Goal: Task Accomplishment & Management: Manage account settings

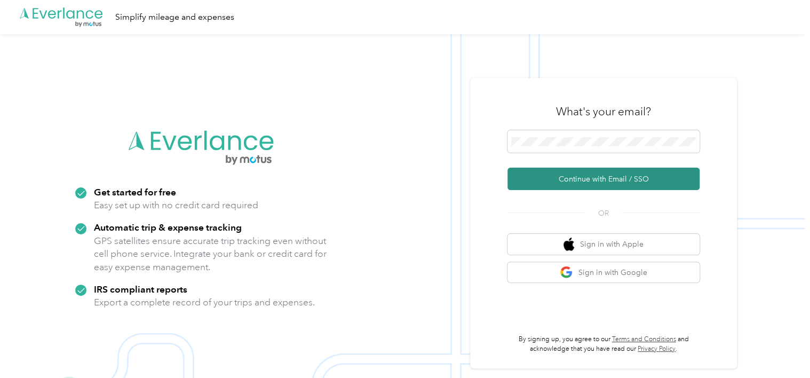
click at [542, 182] on button "Continue with Email / SSO" at bounding box center [604, 179] width 192 height 22
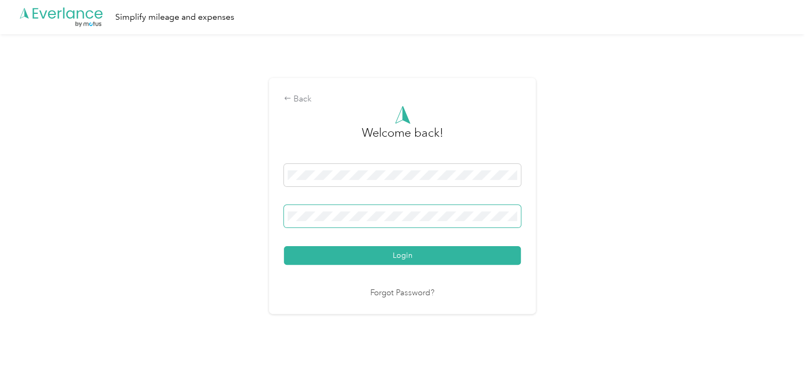
click at [378, 225] on span at bounding box center [402, 216] width 237 height 22
click at [370, 222] on span at bounding box center [402, 216] width 237 height 22
click at [284, 246] on button "Login" at bounding box center [402, 255] width 237 height 19
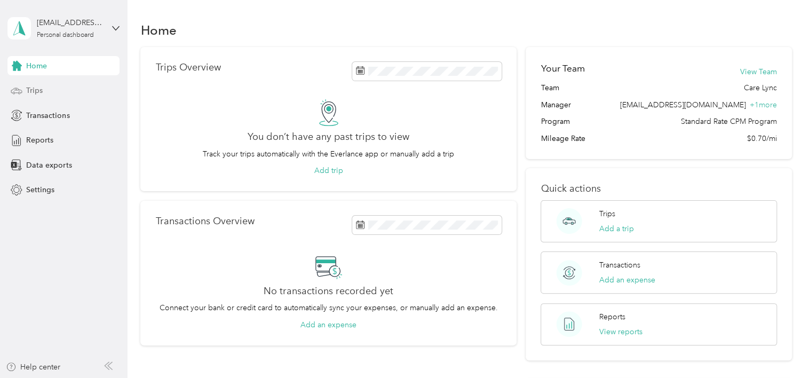
click at [32, 94] on span "Trips" at bounding box center [34, 90] width 17 height 11
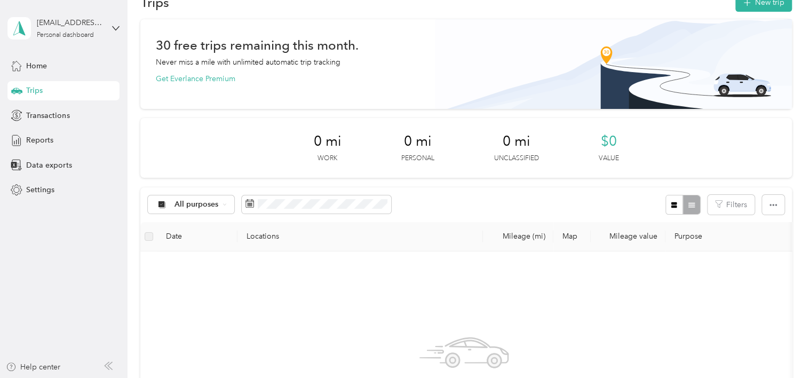
scroll to position [53, 0]
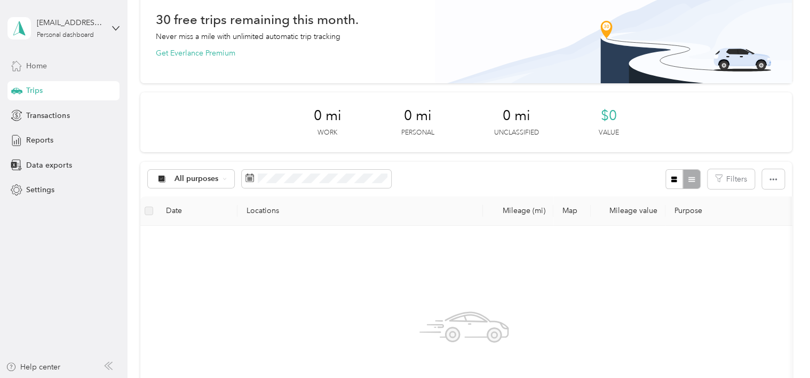
click at [40, 62] on span "Home" at bounding box center [36, 65] width 21 height 11
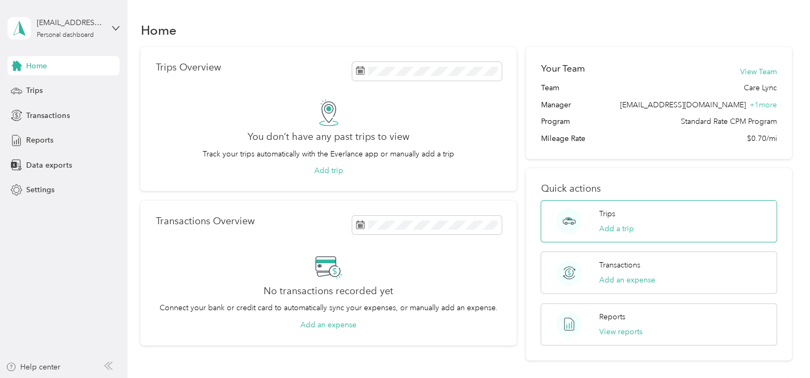
click at [659, 223] on div "Trips Add a trip" at bounding box center [659, 221] width 236 height 42
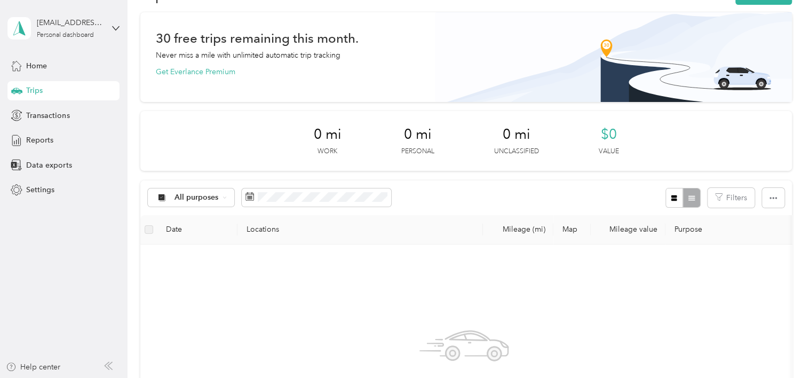
scroll to position [214, 0]
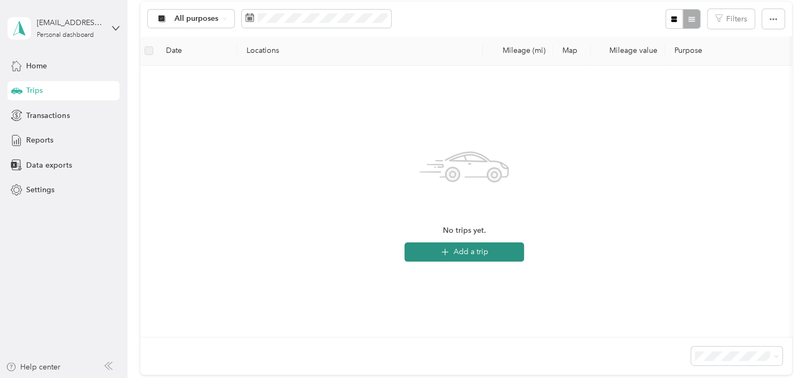
click at [453, 253] on button "Add a trip" at bounding box center [465, 251] width 120 height 19
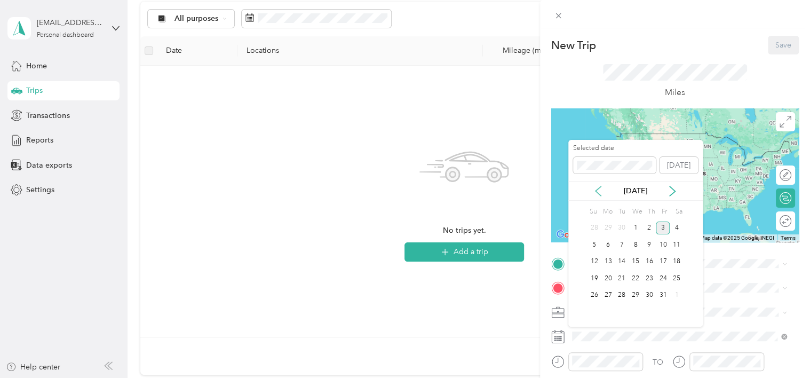
click at [599, 194] on icon at bounding box center [598, 191] width 5 height 10
click at [649, 226] on div "4" at bounding box center [650, 228] width 14 height 13
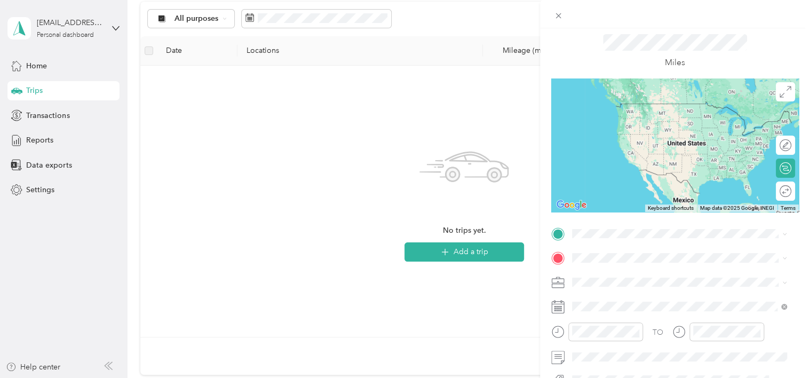
scroll to position [53, 0]
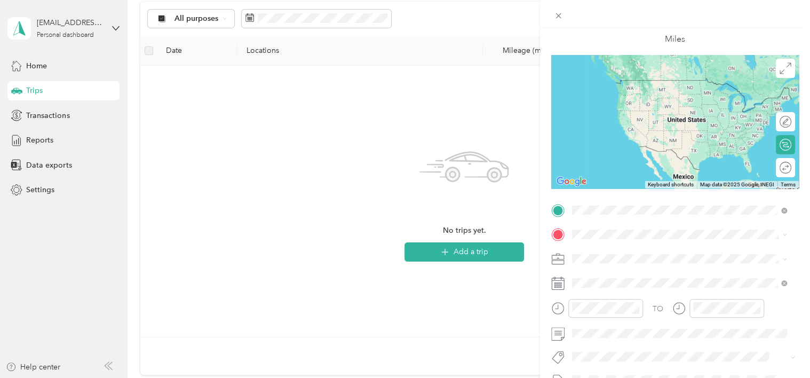
click at [622, 319] on span "[STREET_ADDRESS][US_STATE]" at bounding box center [645, 315] width 107 height 10
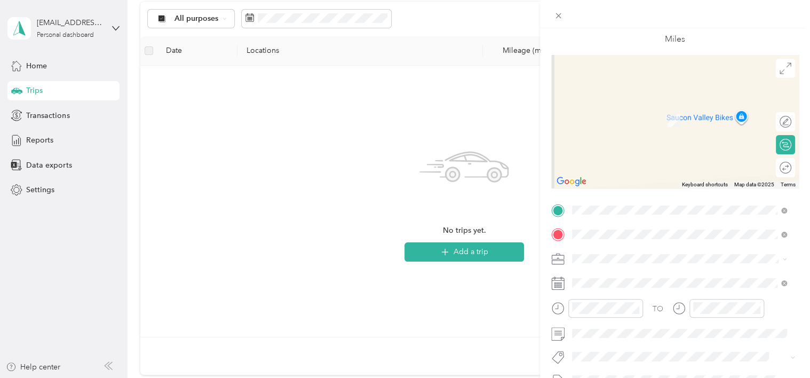
click at [699, 109] on span "[STREET_ADDRESS][US_STATE]" at bounding box center [645, 105] width 107 height 10
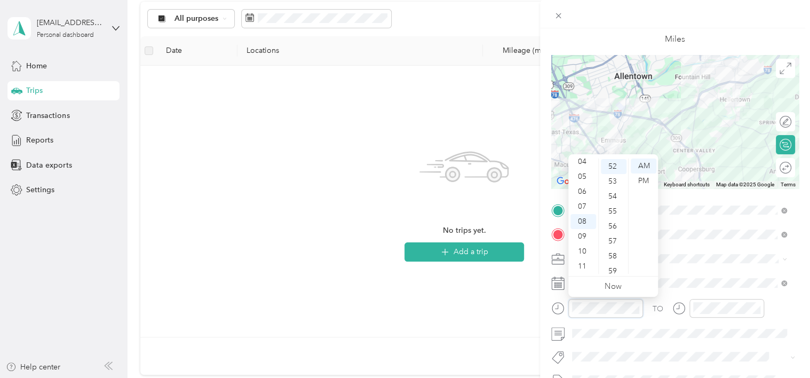
scroll to position [777, 0]
click at [647, 180] on div "PM" at bounding box center [644, 181] width 26 height 15
click at [586, 162] on div "04" at bounding box center [584, 161] width 26 height 15
click at [616, 167] on div "00" at bounding box center [614, 166] width 26 height 15
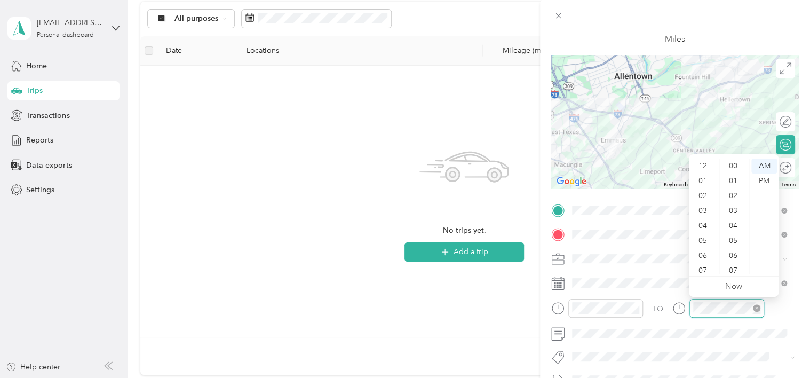
scroll to position [64, 0]
click at [706, 177] on div "05" at bounding box center [704, 176] width 26 height 15
click at [734, 158] on div "30" at bounding box center [735, 157] width 26 height 15
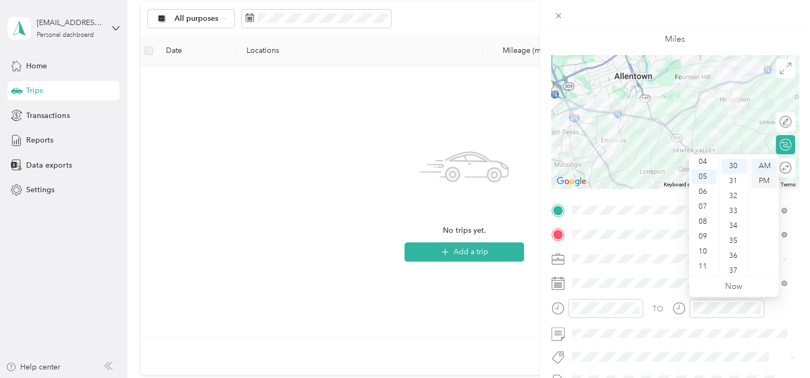
click at [769, 177] on div "PM" at bounding box center [765, 181] width 26 height 15
click at [506, 288] on div "New Trip Save This trip cannot be edited because it is either under review, app…" at bounding box center [405, 189] width 810 height 378
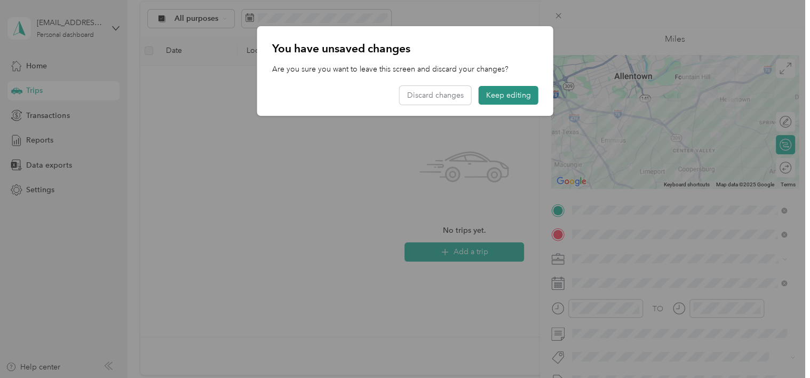
click at [523, 94] on button "Keep editing" at bounding box center [509, 95] width 60 height 19
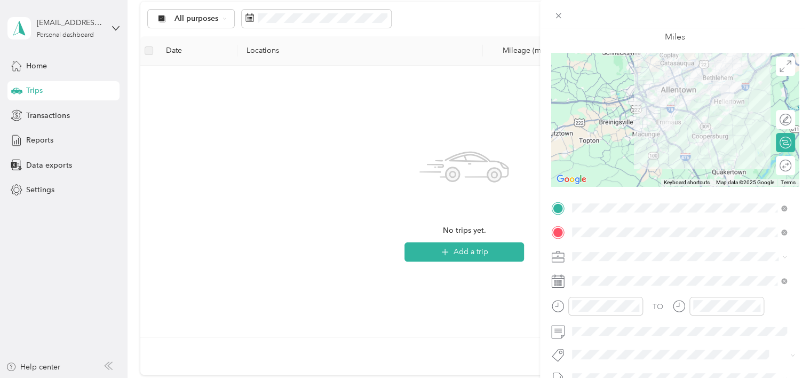
scroll to position [53, 0]
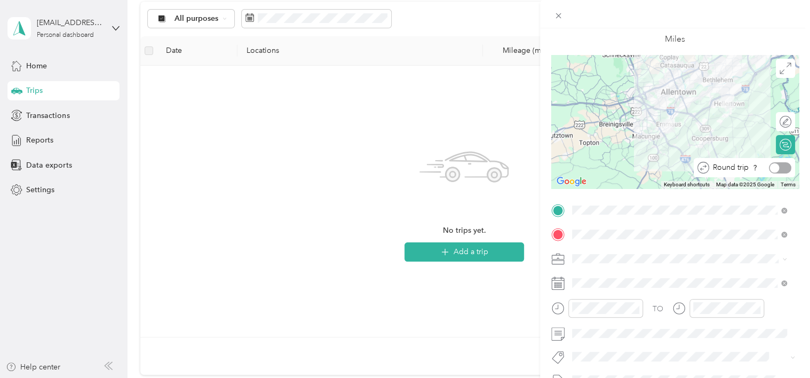
click at [778, 167] on div at bounding box center [780, 167] width 22 height 11
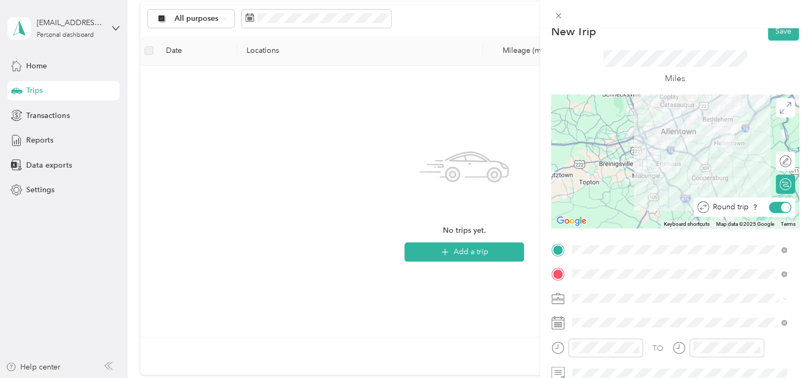
scroll to position [0, 0]
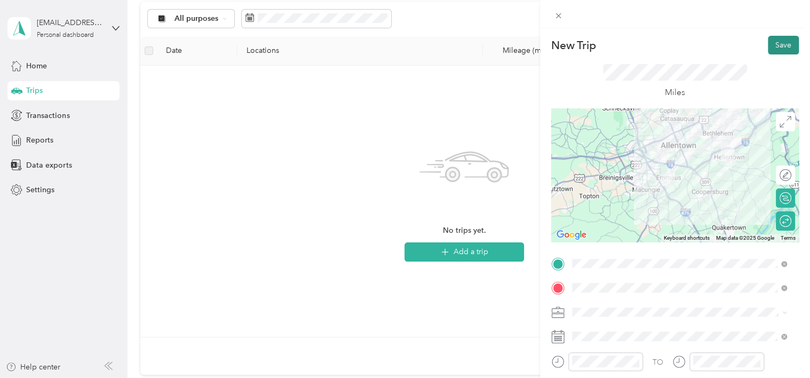
click at [777, 44] on button "Save" at bounding box center [783, 45] width 31 height 19
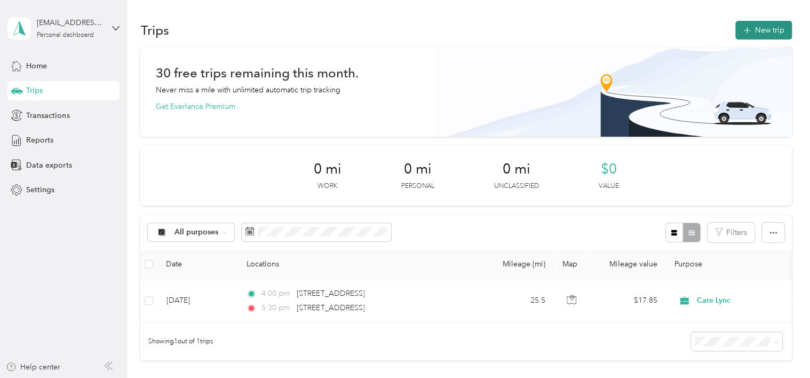
click at [741, 29] on icon "button" at bounding box center [747, 31] width 12 height 12
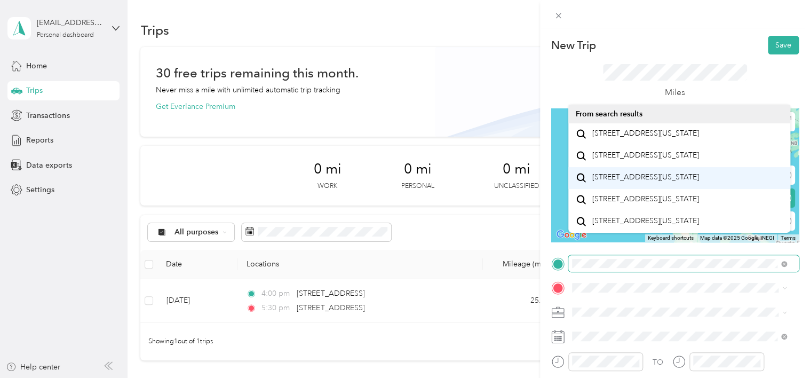
scroll to position [18, 0]
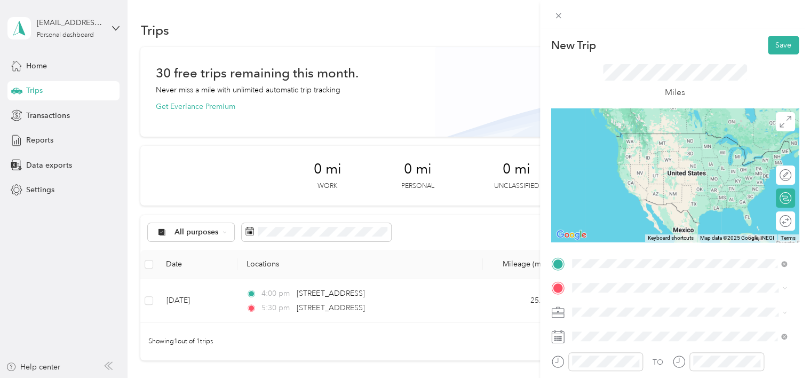
click at [650, 204] on span "[STREET_ADDRESS][US_STATE]" at bounding box center [645, 199] width 107 height 10
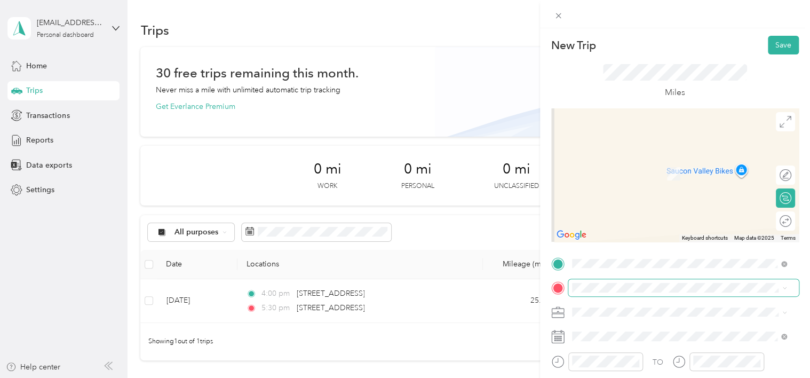
click at [584, 293] on span at bounding box center [684, 287] width 231 height 17
click at [692, 161] on span "[STREET_ADDRESS][US_STATE]" at bounding box center [645, 156] width 107 height 10
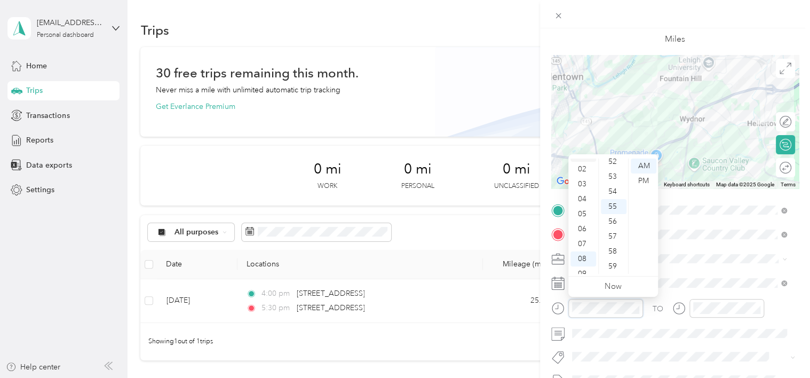
scroll to position [11, 0]
click at [582, 199] on div "03" at bounding box center [584, 200] width 26 height 15
click at [613, 207] on div "30" at bounding box center [614, 206] width 26 height 15
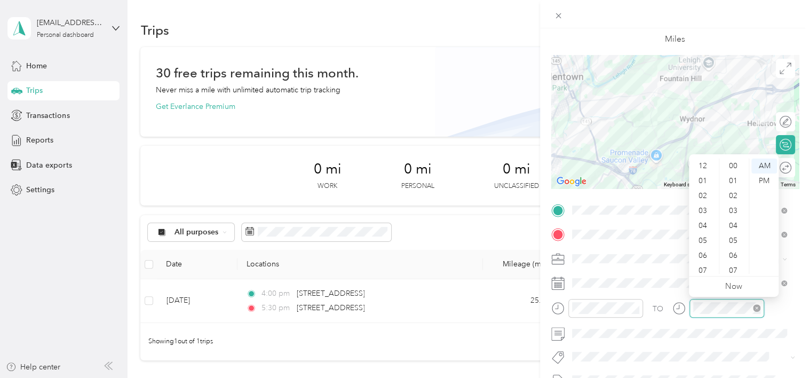
scroll to position [64, 0]
click at [703, 162] on div "04" at bounding box center [704, 161] width 26 height 15
click at [736, 228] on div "15" at bounding box center [735, 230] width 26 height 15
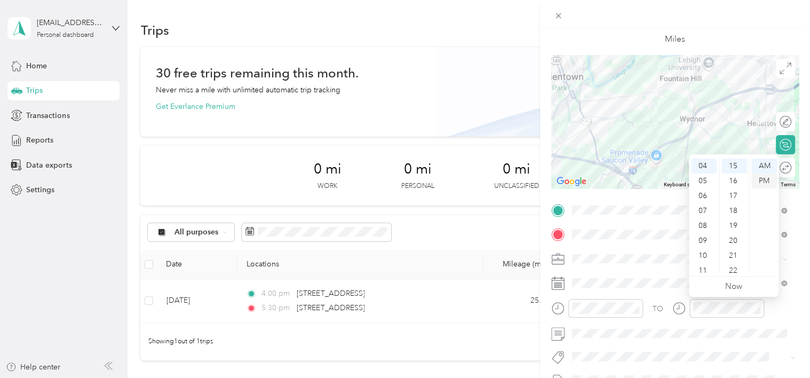
click at [767, 183] on div "PM" at bounding box center [765, 181] width 26 height 15
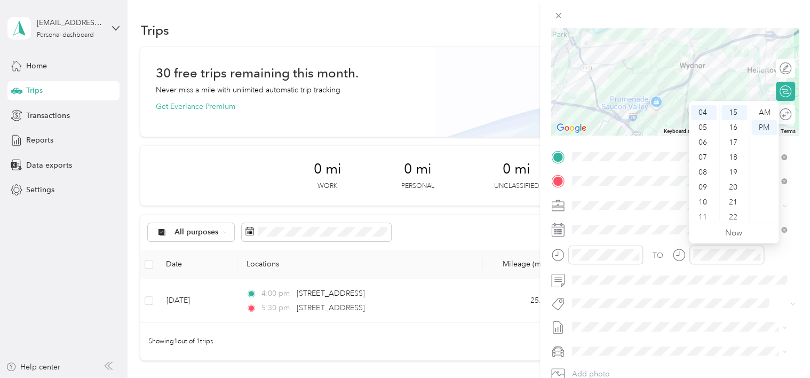
click at [783, 265] on div "TO" at bounding box center [675, 259] width 248 height 26
click at [785, 117] on div "Round trip" at bounding box center [744, 114] width 101 height 19
click at [777, 117] on div at bounding box center [780, 114] width 22 height 11
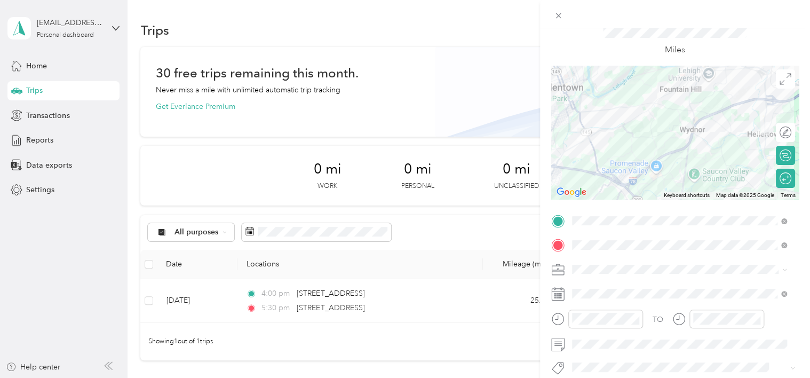
scroll to position [0, 0]
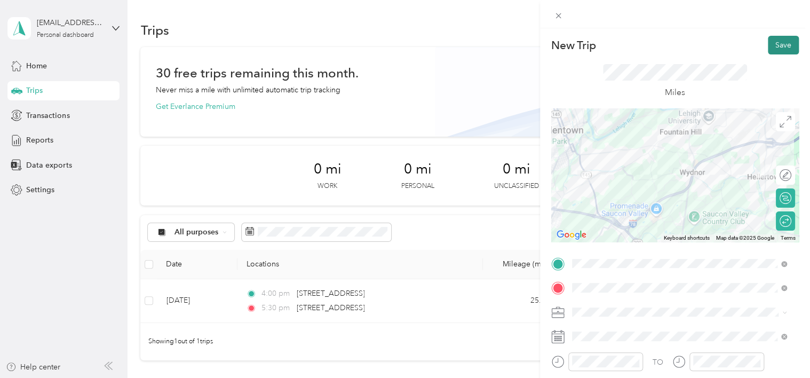
click at [775, 42] on button "Save" at bounding box center [783, 45] width 31 height 19
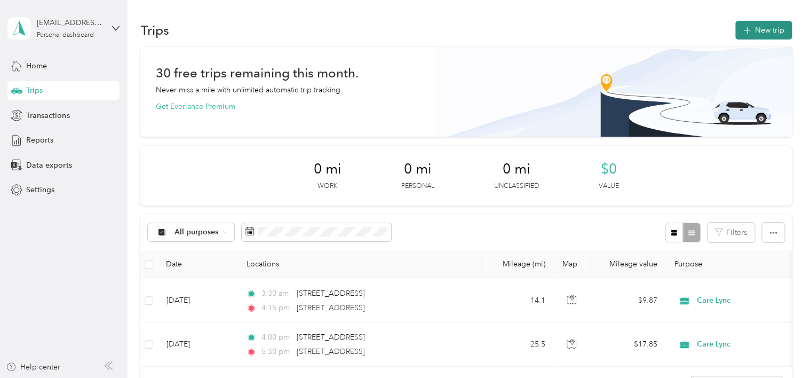
click at [762, 29] on button "New trip" at bounding box center [764, 30] width 57 height 19
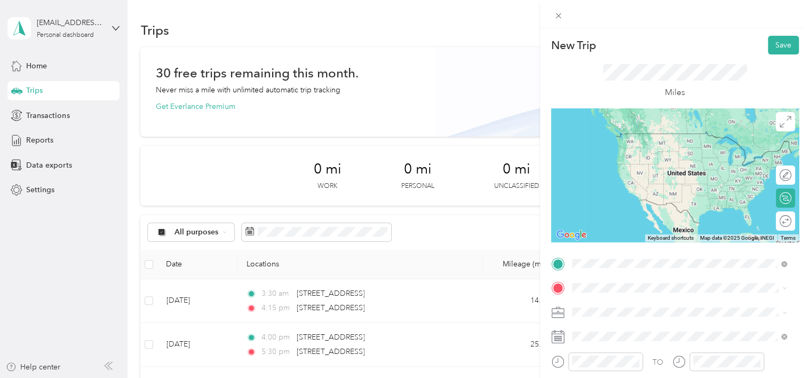
drag, startPoint x: 627, startPoint y: 199, endPoint x: 610, endPoint y: 192, distance: 18.7
click at [627, 182] on span "[STREET_ADDRESS][US_STATE]" at bounding box center [645, 177] width 107 height 10
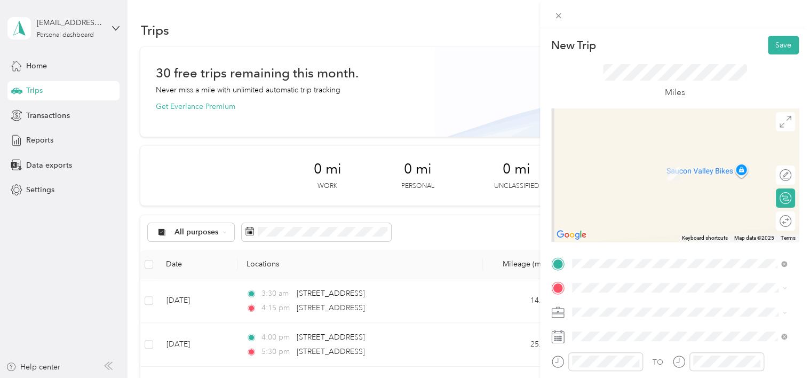
click at [595, 296] on div "TO Add photo" at bounding box center [675, 384] width 248 height 258
click at [663, 174] on span "[STREET_ADDRESS][US_STATE]" at bounding box center [645, 169] width 107 height 10
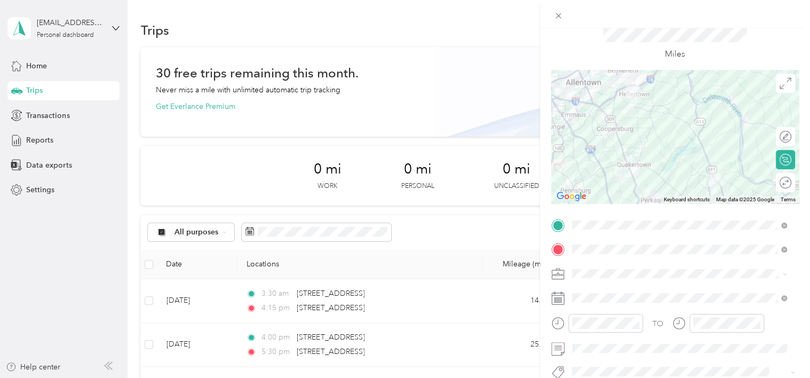
scroll to position [107, 0]
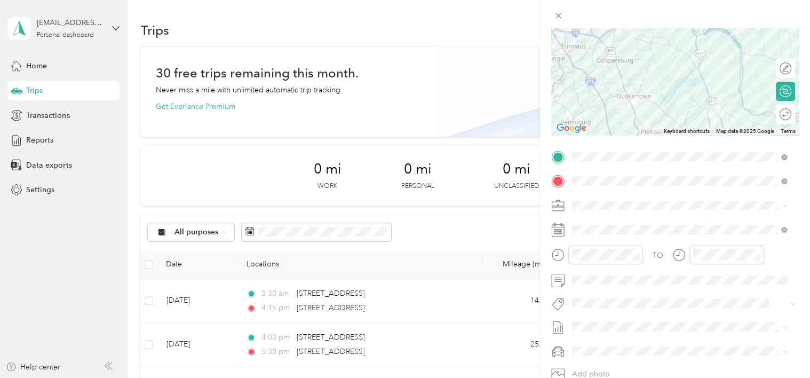
click at [190, 299] on div "New Trip Save This trip cannot be edited because it is either under review, app…" at bounding box center [405, 189] width 810 height 378
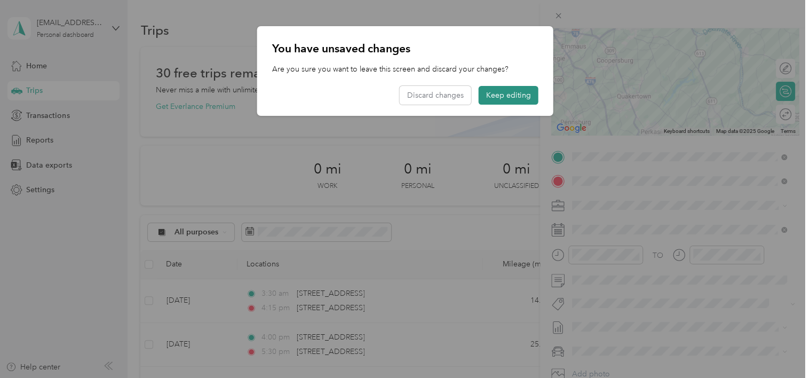
click at [510, 96] on button "Keep editing" at bounding box center [509, 95] width 60 height 19
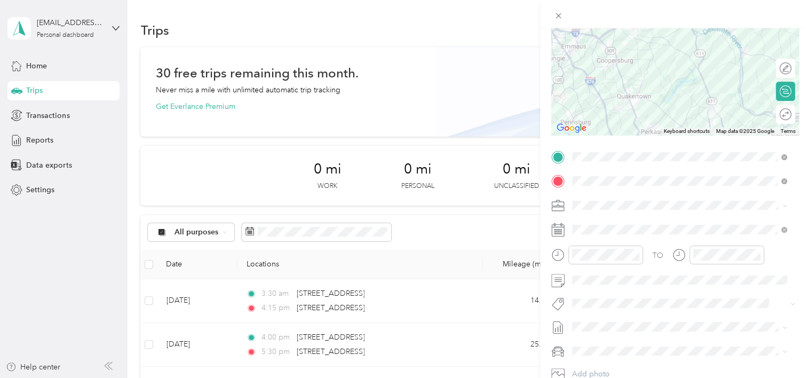
click at [459, 201] on div "New Trip Save This trip cannot be edited because it is either under review, app…" at bounding box center [405, 189] width 810 height 378
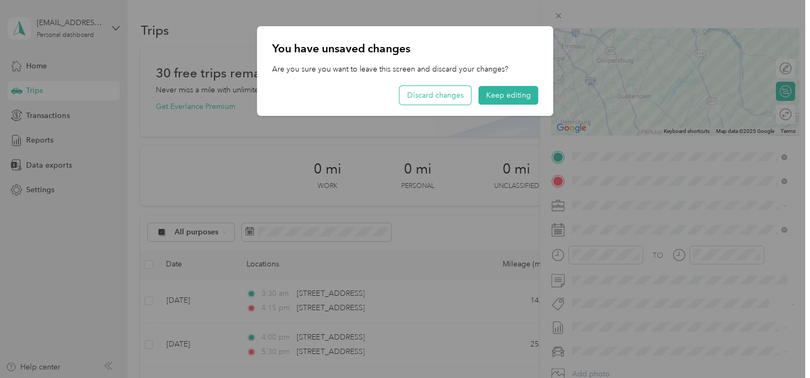
click at [445, 98] on button "Discard changes" at bounding box center [436, 95] width 72 height 19
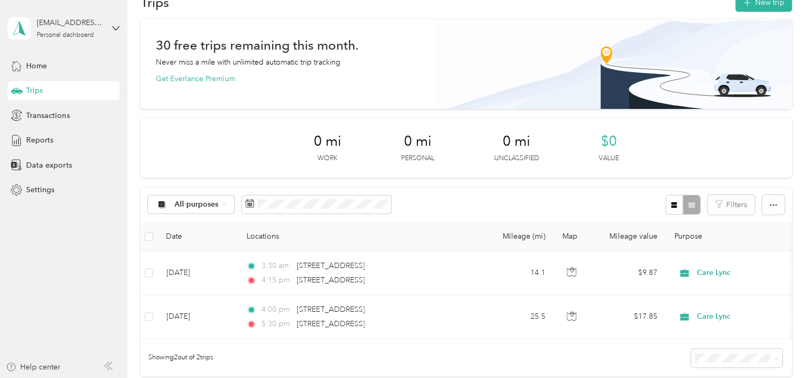
scroll to position [53, 0]
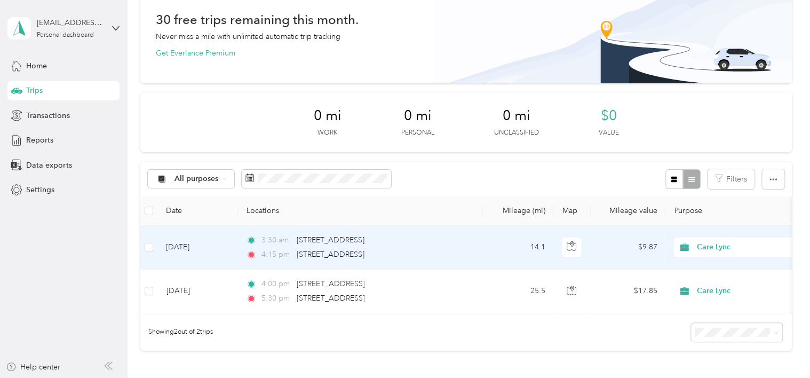
click at [195, 248] on td "[DATE]" at bounding box center [197, 248] width 80 height 44
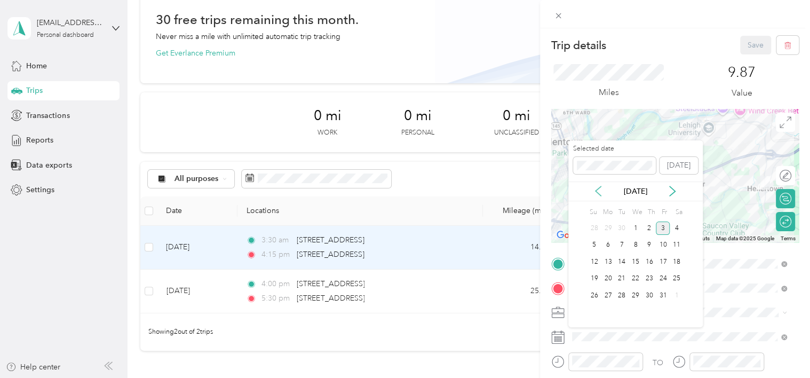
click at [596, 193] on icon at bounding box center [598, 191] width 11 height 11
click at [618, 245] on div "9" at bounding box center [622, 245] width 14 height 13
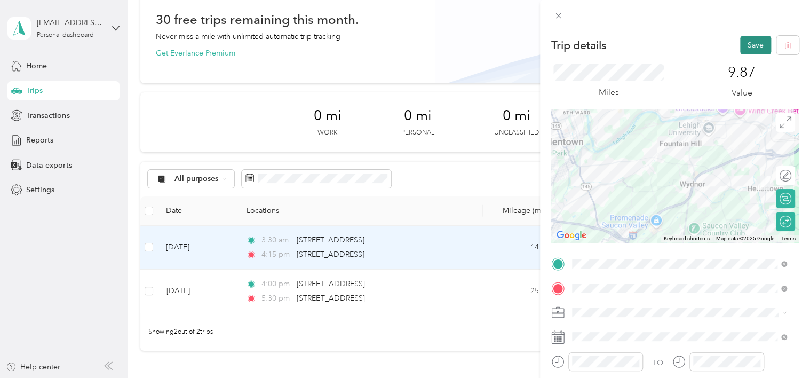
click at [740, 47] on button "Save" at bounding box center [755, 45] width 31 height 19
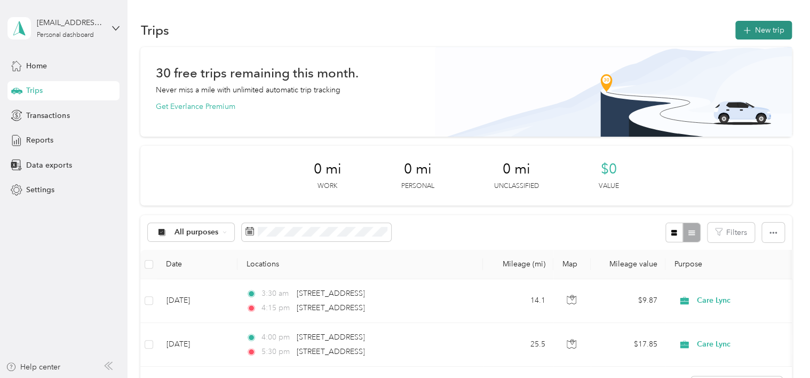
click at [768, 29] on button "New trip" at bounding box center [764, 30] width 57 height 19
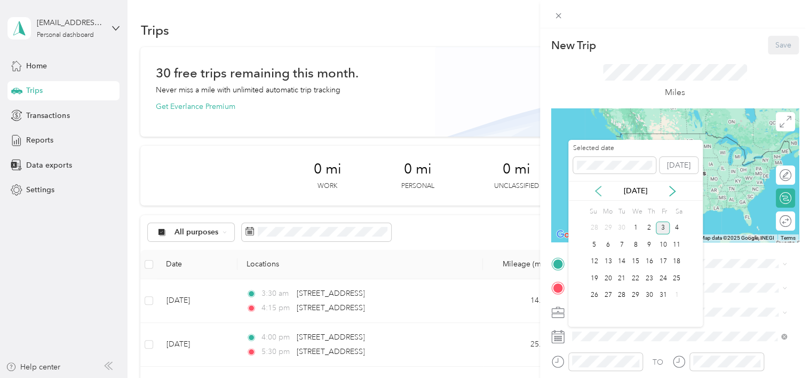
click at [598, 188] on icon at bounding box center [598, 191] width 5 height 10
click at [650, 259] on div "18" at bounding box center [650, 261] width 14 height 13
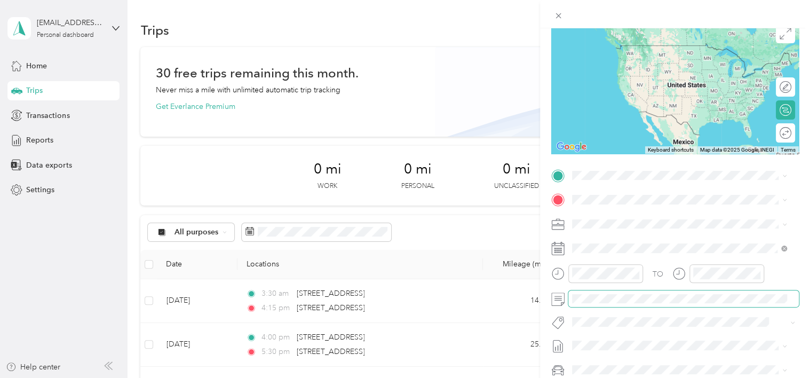
scroll to position [107, 0]
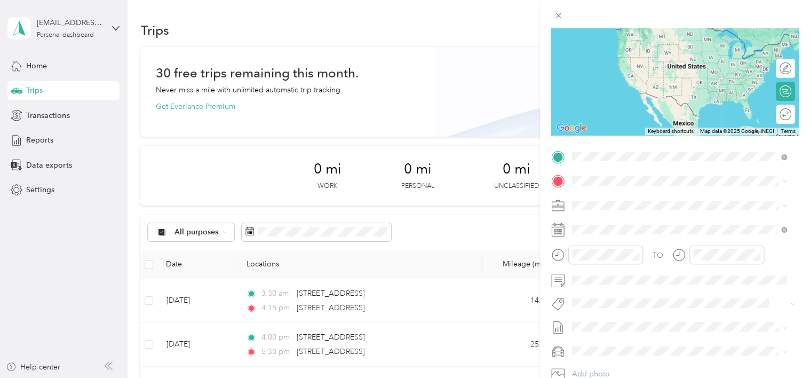
click at [602, 266] on span "[STREET_ADDRESS][US_STATE]" at bounding box center [645, 261] width 107 height 10
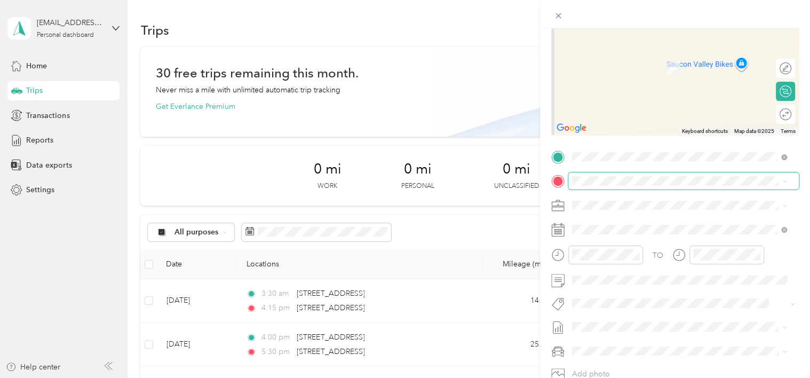
click at [584, 175] on span at bounding box center [684, 180] width 231 height 17
click at [667, 231] on li "[STREET_ADDRESS][US_STATE]" at bounding box center [680, 220] width 223 height 22
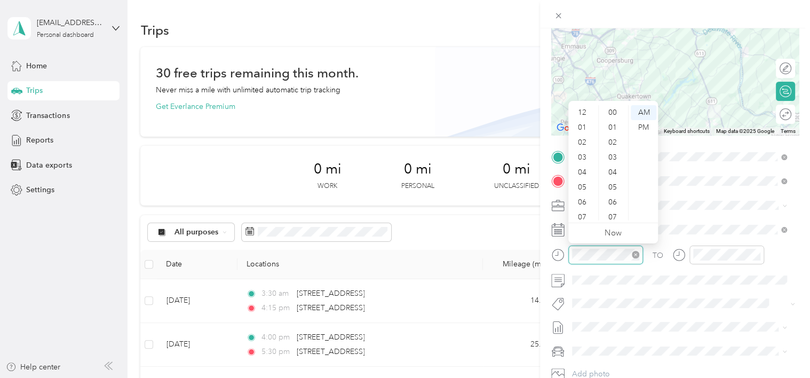
scroll to position [64, 0]
click at [581, 195] on div "10" at bounding box center [584, 198] width 26 height 15
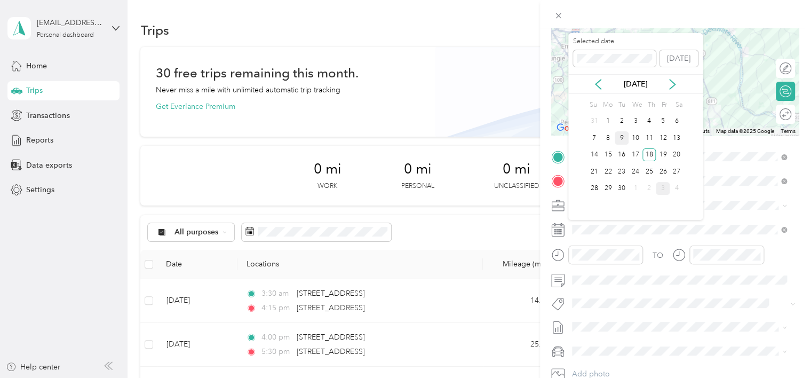
click at [620, 135] on div "9" at bounding box center [622, 137] width 14 height 13
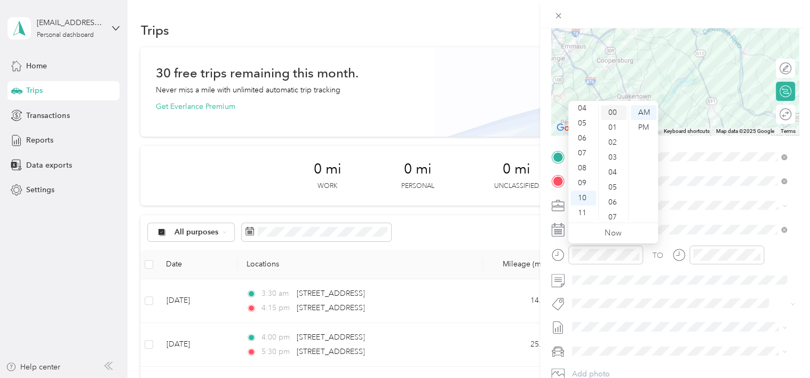
click at [617, 113] on div "00" at bounding box center [614, 112] width 26 height 15
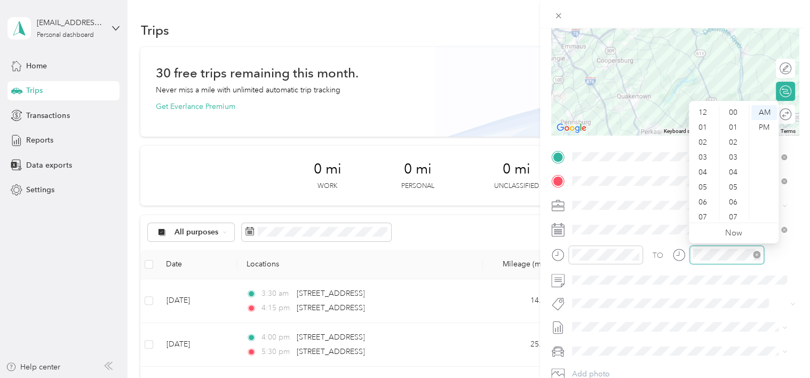
scroll to position [64, 0]
click at [702, 207] on div "11" at bounding box center [704, 213] width 26 height 15
click at [732, 109] on div "00" at bounding box center [735, 112] width 26 height 15
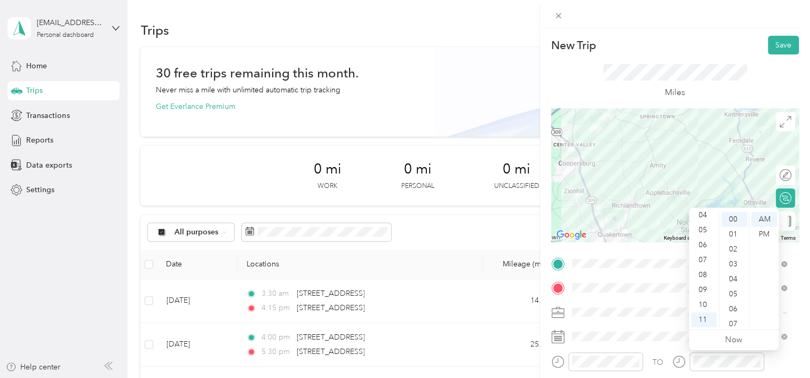
click at [784, 222] on div "Round trip" at bounding box center [754, 220] width 83 height 19
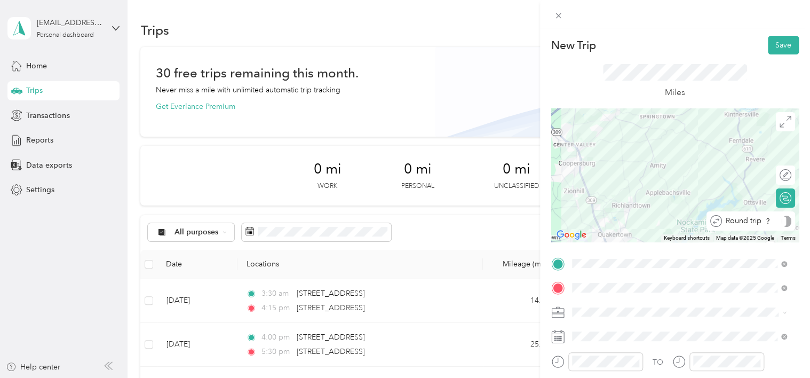
click at [773, 222] on div "Round trip" at bounding box center [756, 221] width 69 height 11
click at [770, 222] on div at bounding box center [775, 221] width 10 height 10
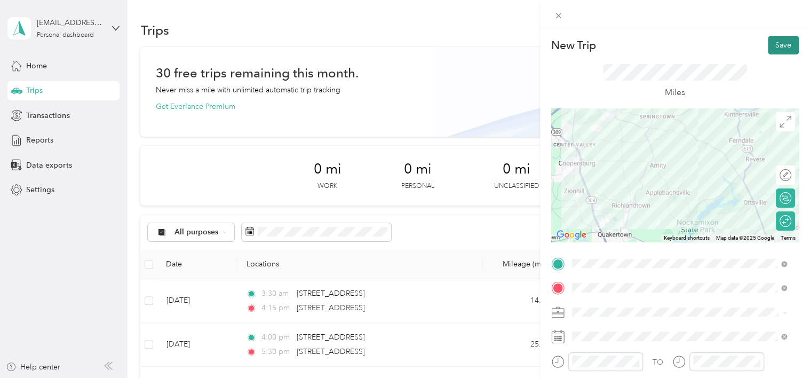
click at [772, 50] on button "Save" at bounding box center [783, 45] width 31 height 19
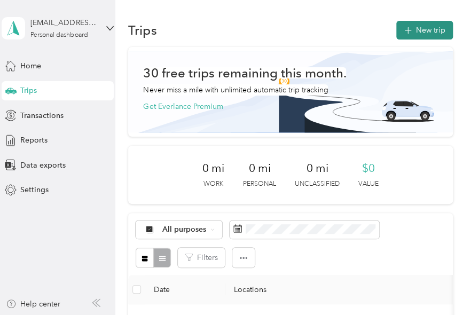
click at [423, 30] on button "New trip" at bounding box center [424, 30] width 57 height 19
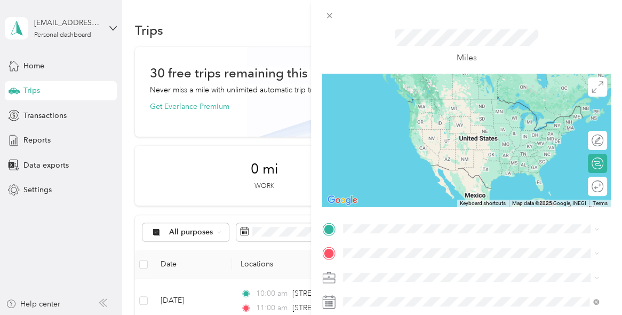
scroll to position [53, 0]
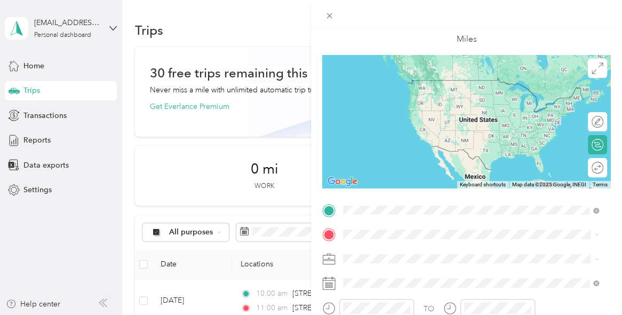
click at [408, 136] on li "[STREET_ADDRESS][US_STATE]" at bounding box center [472, 125] width 264 height 22
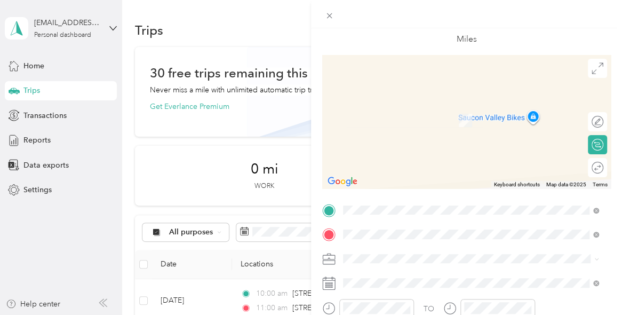
click at [467, 121] on span "[STREET_ADDRESS][PERSON_NAME][US_STATE]" at bounding box center [446, 116] width 166 height 10
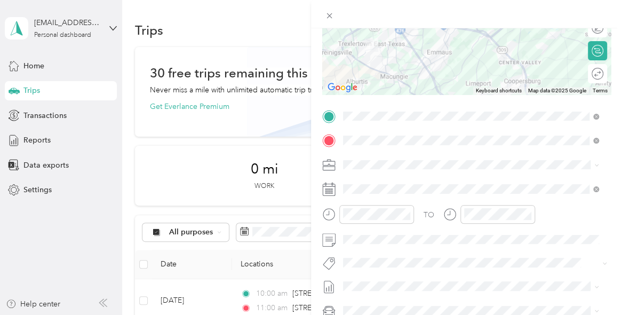
scroll to position [160, 0]
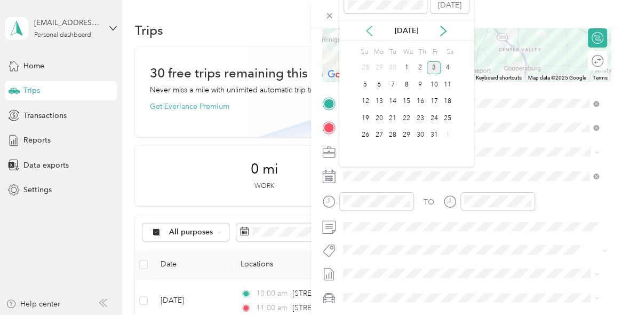
click at [370, 33] on icon at bounding box center [369, 31] width 11 height 11
click at [411, 118] on div "24" at bounding box center [407, 118] width 14 height 13
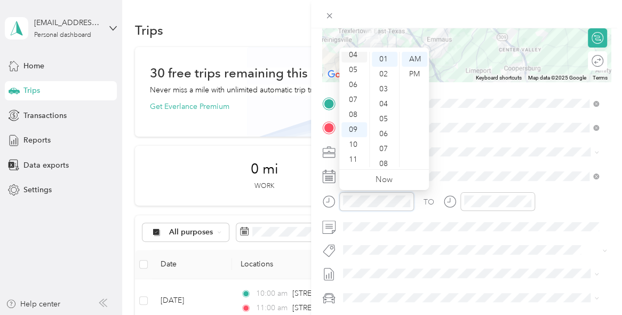
scroll to position [0, 0]
click at [356, 105] on div "03" at bounding box center [355, 104] width 26 height 15
click at [415, 73] on div "PM" at bounding box center [415, 74] width 26 height 15
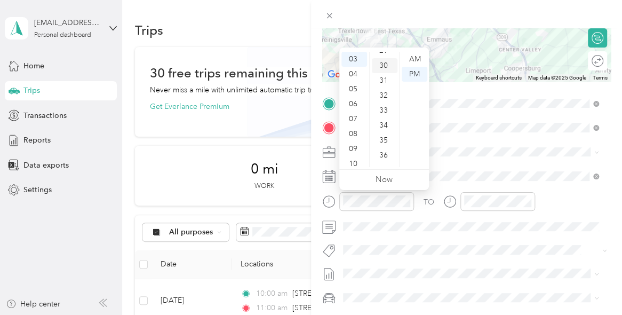
click at [383, 69] on div "30" at bounding box center [385, 65] width 26 height 15
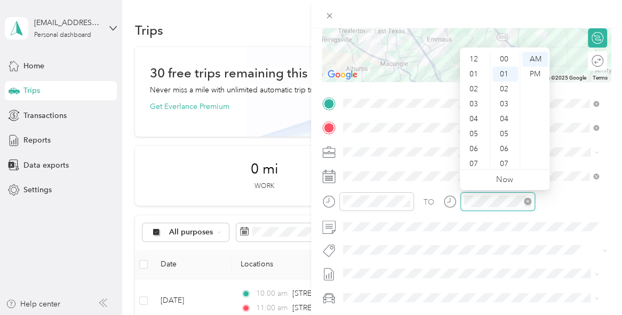
scroll to position [64, 0]
click at [472, 58] on div "04" at bounding box center [475, 55] width 26 height 15
click at [507, 131] on div "30" at bounding box center [506, 134] width 26 height 15
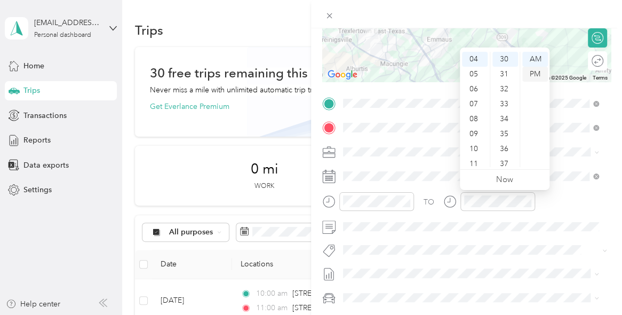
click at [531, 76] on div "PM" at bounding box center [536, 74] width 26 height 15
click at [600, 62] on div at bounding box center [602, 61] width 4 height 11
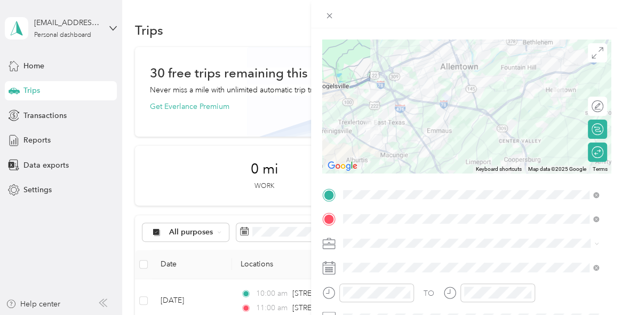
scroll to position [0, 0]
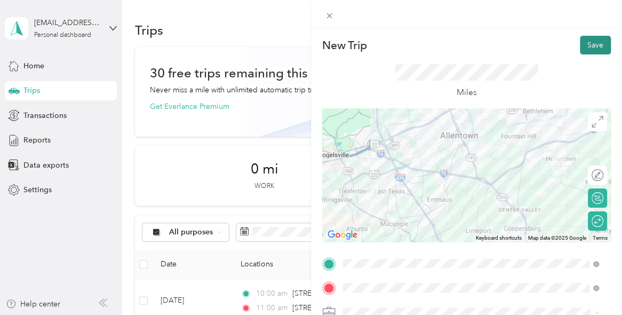
click at [592, 41] on button "Save" at bounding box center [595, 45] width 31 height 19
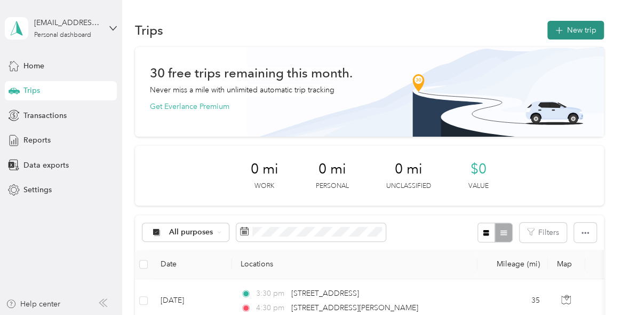
click at [579, 28] on button "New trip" at bounding box center [576, 30] width 57 height 19
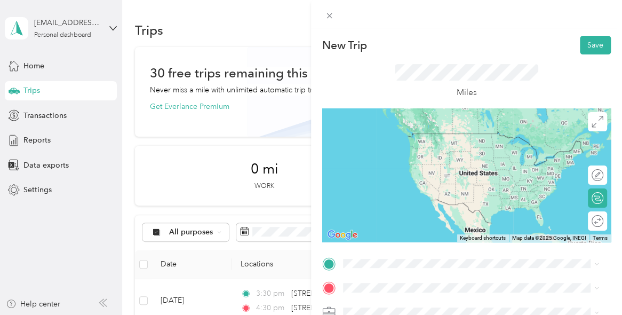
click at [398, 182] on span "[STREET_ADDRESS][US_STATE]" at bounding box center [416, 177] width 107 height 10
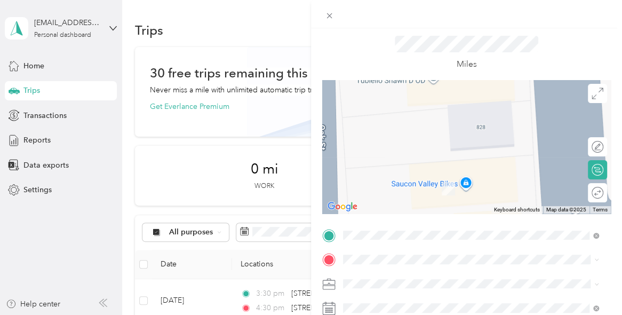
scroll to position [107, 0]
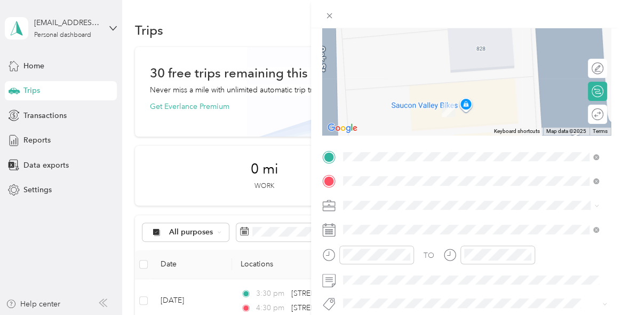
click at [463, 67] on span "[STREET_ADDRESS][US_STATE]" at bounding box center [416, 63] width 107 height 10
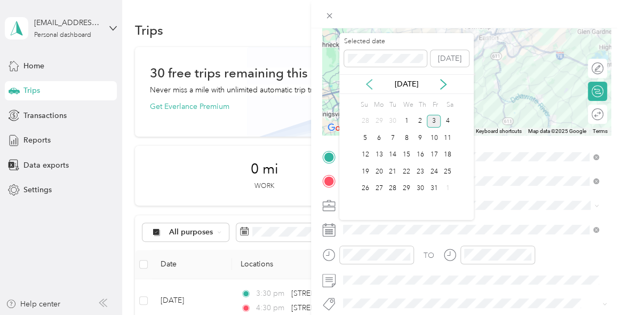
click at [369, 88] on icon at bounding box center [369, 84] width 11 height 11
click at [420, 172] on div "25" at bounding box center [421, 171] width 14 height 13
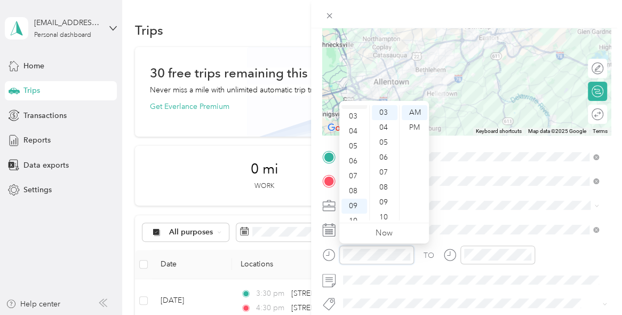
scroll to position [11, 0]
click at [354, 149] on div "03" at bounding box center [355, 146] width 26 height 15
click at [384, 144] on div "30" at bounding box center [385, 142] width 26 height 15
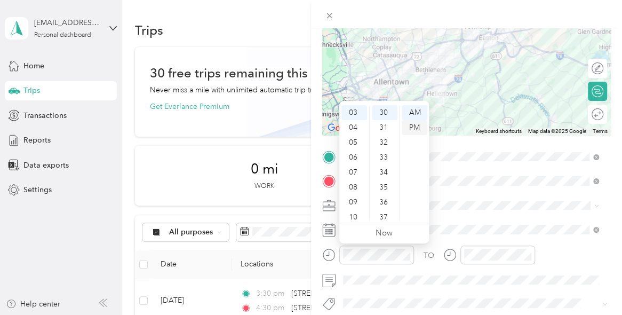
click at [419, 127] on div "PM" at bounding box center [415, 127] width 26 height 15
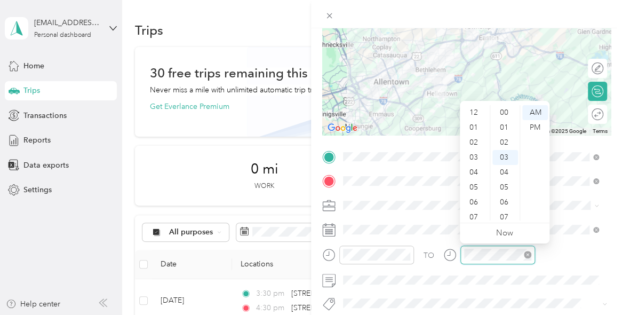
scroll to position [64, 0]
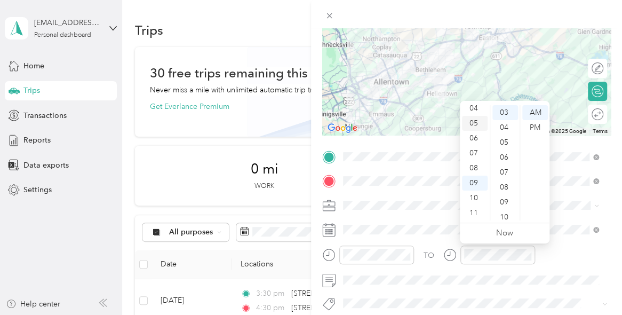
click at [476, 124] on div "05" at bounding box center [475, 123] width 26 height 15
click at [507, 144] on div "30" at bounding box center [506, 142] width 26 height 15
click at [533, 120] on div "PM" at bounding box center [536, 127] width 26 height 15
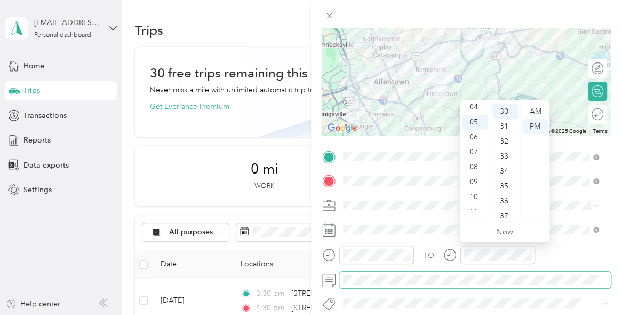
scroll to position [160, 0]
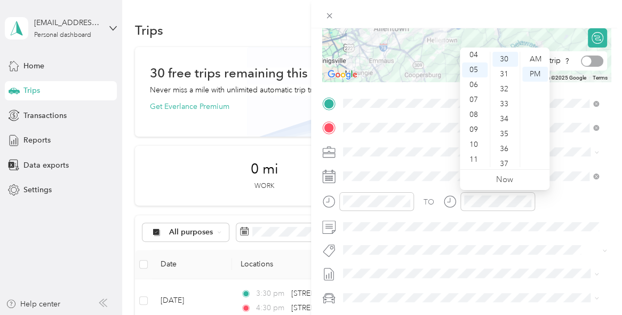
click at [596, 60] on div "Round trip" at bounding box center [556, 60] width 101 height 19
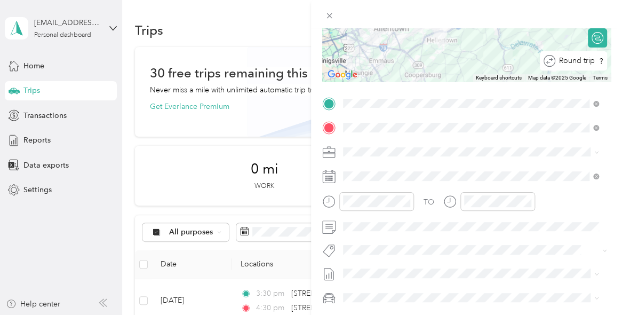
click at [616, 64] on div at bounding box center [616, 61] width 0 height 11
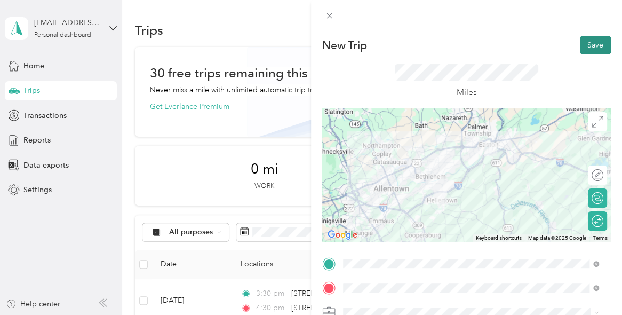
click at [594, 50] on button "Save" at bounding box center [595, 45] width 31 height 19
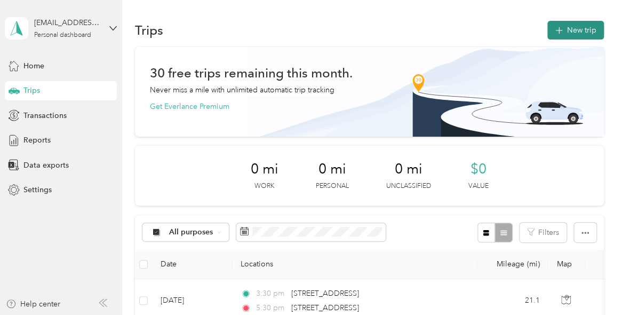
click at [561, 30] on icon "button" at bounding box center [559, 31] width 12 height 12
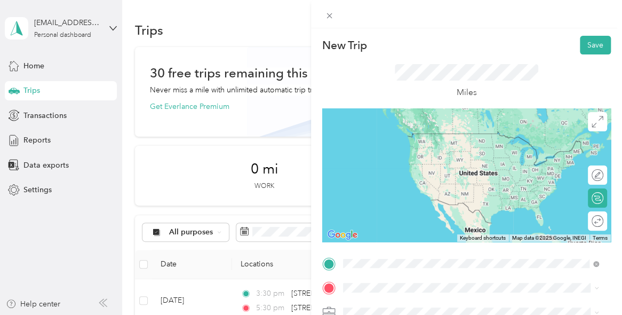
click at [419, 182] on span "[STREET_ADDRESS][US_STATE]" at bounding box center [416, 177] width 107 height 10
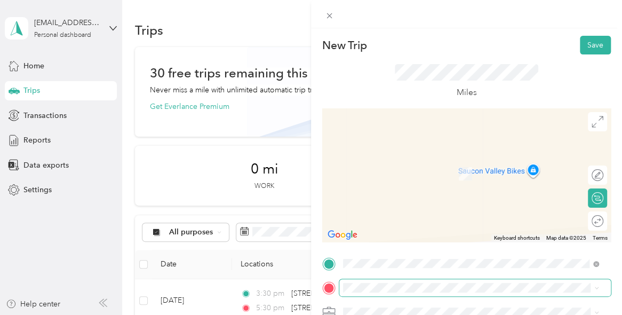
click at [364, 281] on span at bounding box center [476, 287] width 272 height 17
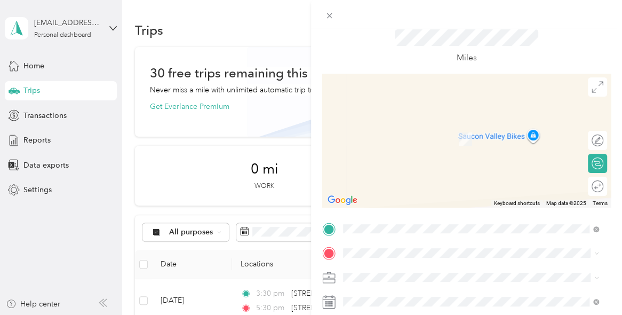
scroll to position [53, 0]
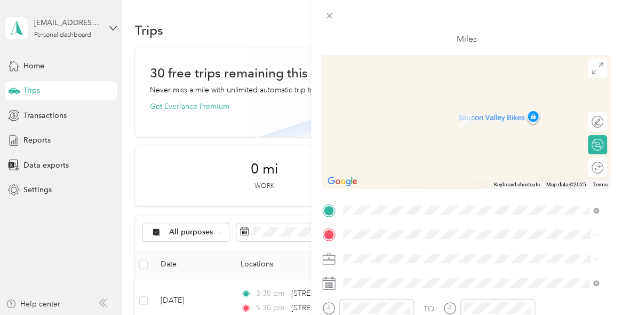
click at [420, 109] on span "[STREET_ADDRESS][US_STATE]" at bounding box center [416, 105] width 107 height 10
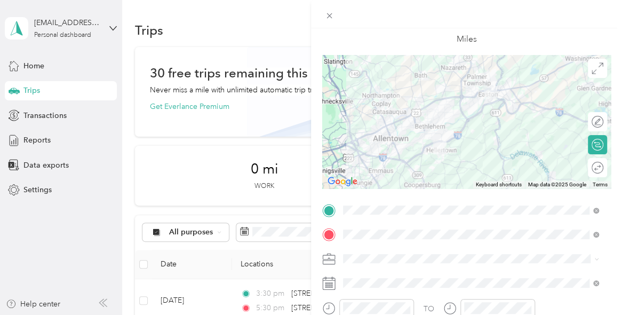
scroll to position [107, 0]
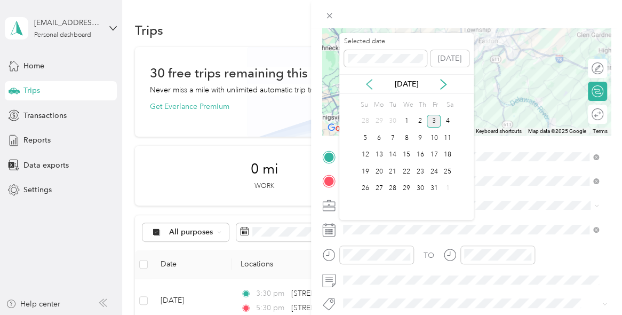
click at [370, 84] on icon at bounding box center [369, 84] width 11 height 11
click at [433, 176] on div "26" at bounding box center [434, 171] width 14 height 13
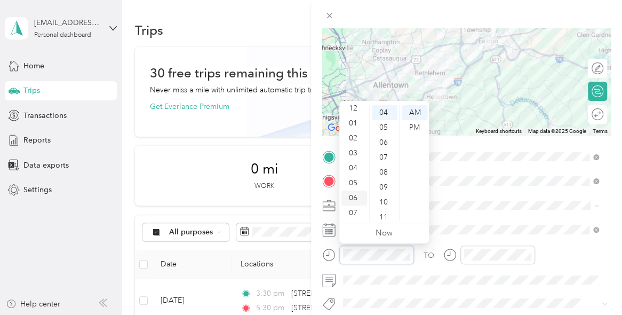
scroll to position [0, 0]
click at [353, 111] on div "12" at bounding box center [355, 112] width 26 height 15
click at [417, 125] on div "PM" at bounding box center [415, 127] width 26 height 15
click at [385, 114] on div "00" at bounding box center [385, 112] width 26 height 15
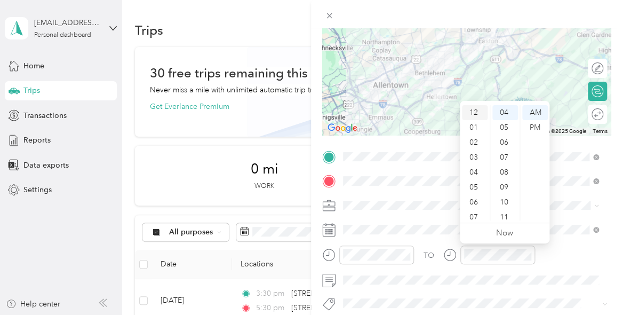
click at [476, 116] on div "12" at bounding box center [475, 112] width 26 height 15
click at [508, 175] on div "30" at bounding box center [506, 181] width 26 height 15
click at [532, 130] on div "PM" at bounding box center [536, 127] width 26 height 15
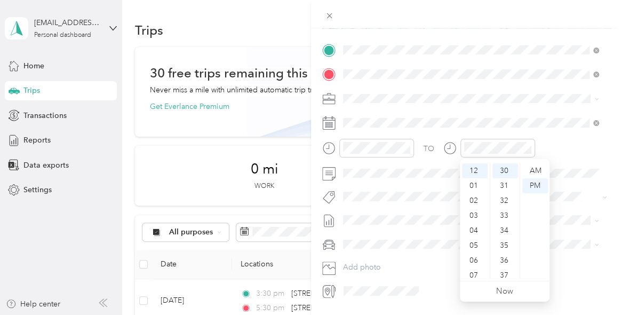
scroll to position [0, 0]
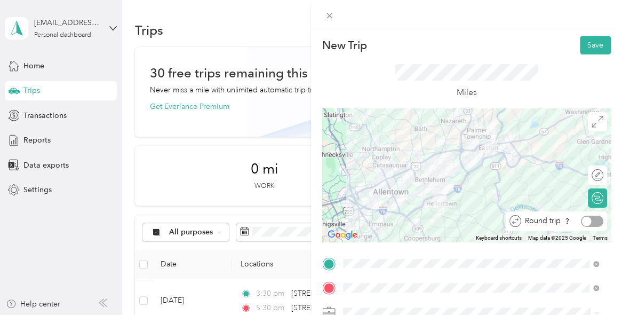
click at [588, 220] on div at bounding box center [592, 221] width 22 height 11
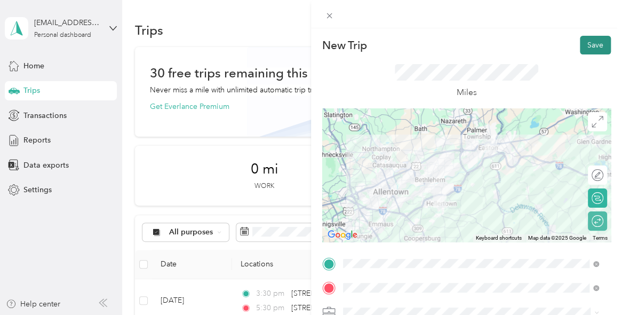
click at [593, 45] on button "Save" at bounding box center [595, 45] width 31 height 19
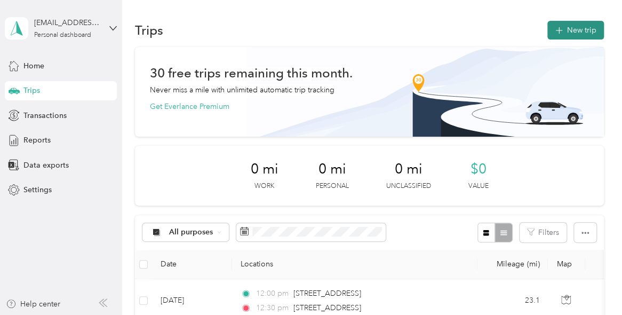
click at [573, 30] on button "New trip" at bounding box center [576, 30] width 57 height 19
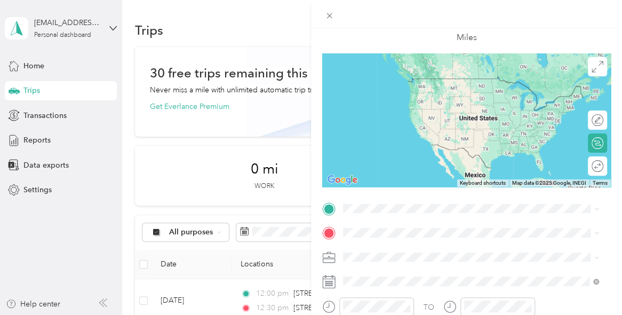
scroll to position [107, 0]
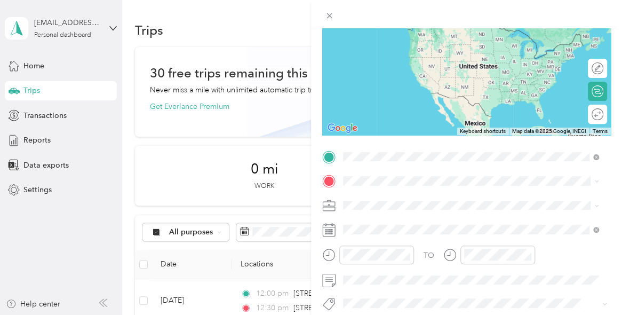
click at [394, 225] on div "[STREET_ADDRESS][US_STATE]" at bounding box center [471, 217] width 249 height 14
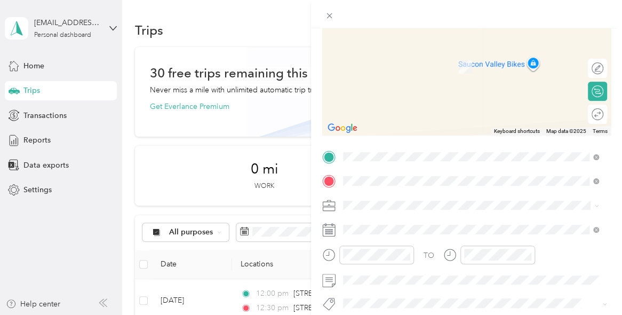
click at [451, 62] on li "[STREET_ADDRESS][US_STATE]" at bounding box center [472, 52] width 264 height 22
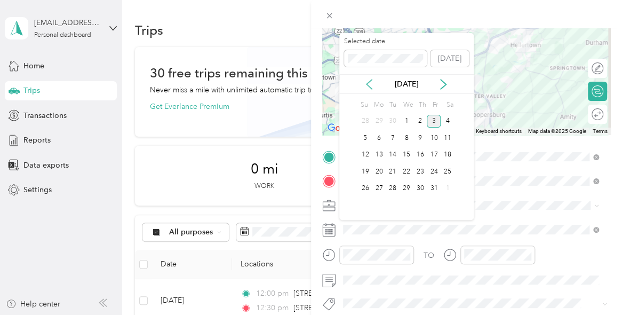
click at [366, 80] on icon at bounding box center [369, 84] width 11 height 11
click at [379, 189] on div "29" at bounding box center [380, 188] width 14 height 13
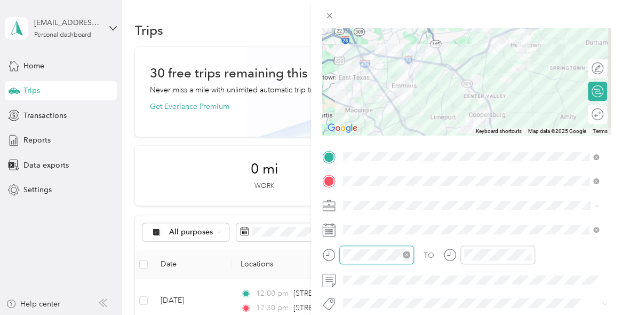
scroll to position [105, 0]
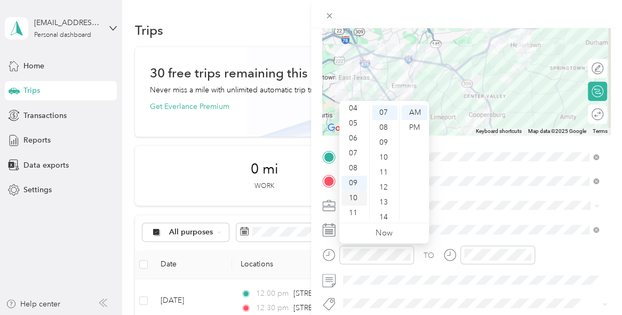
click at [357, 199] on div "10" at bounding box center [355, 198] width 26 height 15
click at [384, 130] on div "30" at bounding box center [385, 136] width 26 height 15
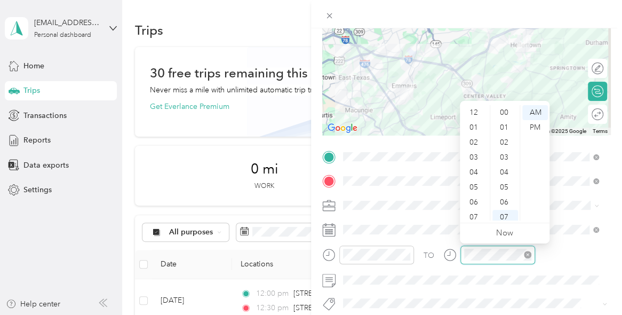
scroll to position [64, 0]
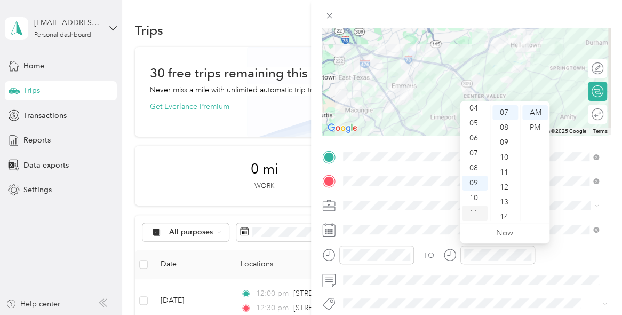
click at [470, 208] on div "11" at bounding box center [475, 213] width 26 height 15
click at [500, 113] on div "00" at bounding box center [506, 112] width 26 height 15
click at [591, 116] on div at bounding box center [592, 114] width 22 height 11
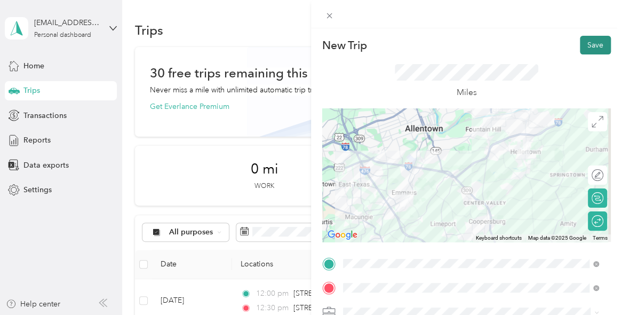
click at [585, 47] on button "Save" at bounding box center [595, 45] width 31 height 19
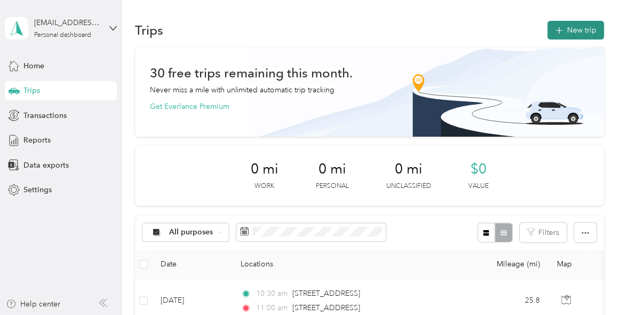
click at [575, 27] on button "New trip" at bounding box center [576, 30] width 57 height 19
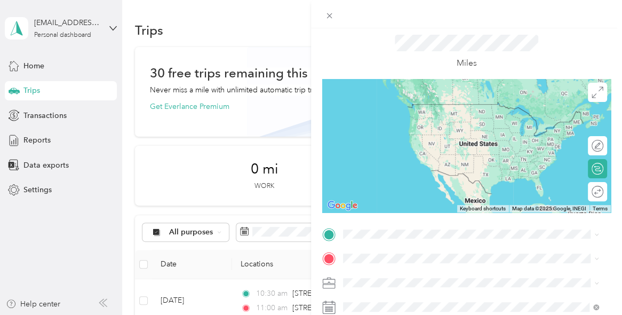
scroll to position [53, 0]
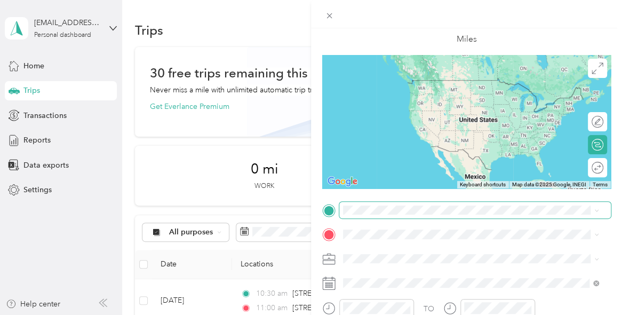
click at [367, 203] on span at bounding box center [476, 210] width 272 height 17
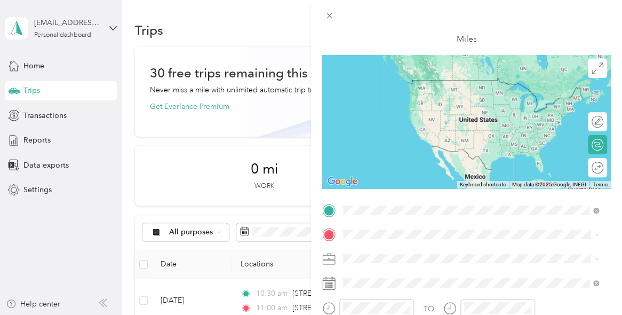
click at [444, 129] on span "[STREET_ADDRESS][US_STATE]" at bounding box center [416, 124] width 107 height 10
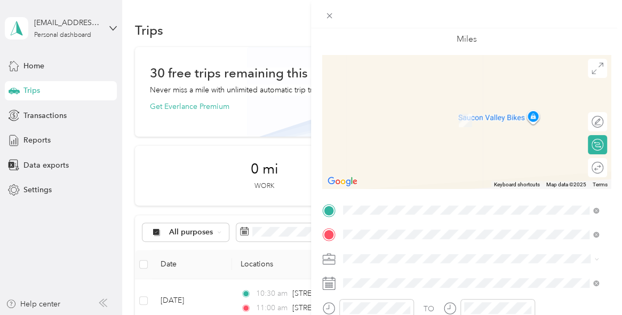
click at [439, 112] on div "[STREET_ADDRESS][US_STATE]" at bounding box center [471, 105] width 249 height 14
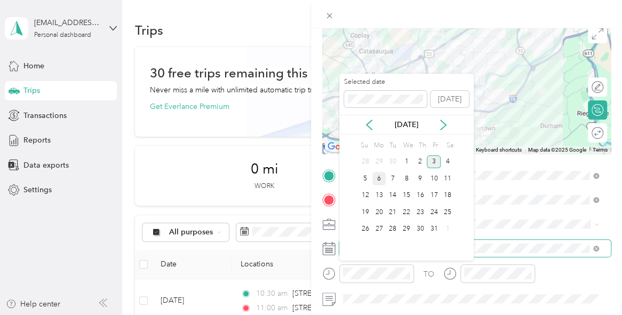
scroll to position [107, 0]
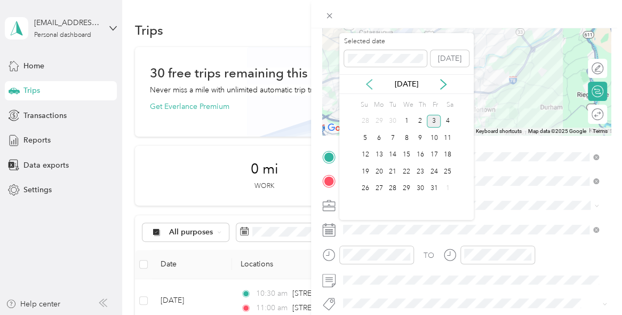
click at [369, 83] on icon at bounding box center [369, 84] width 11 height 11
click at [383, 187] on div "29" at bounding box center [380, 188] width 14 height 13
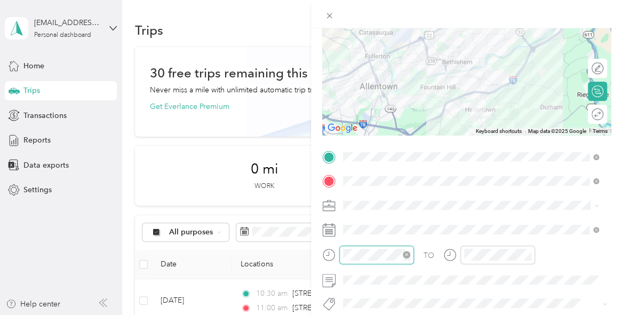
scroll to position [64, 0]
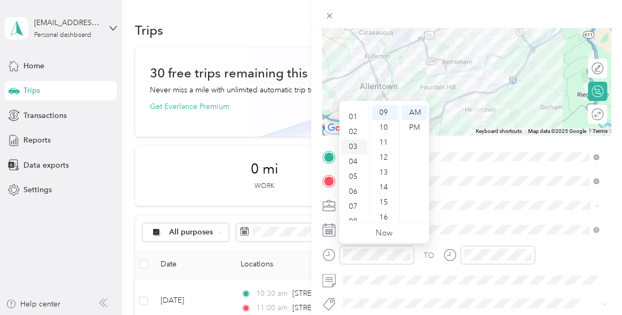
click at [353, 148] on div "03" at bounding box center [355, 146] width 26 height 15
click at [382, 211] on div "30" at bounding box center [385, 213] width 26 height 15
click at [416, 125] on div "PM" at bounding box center [415, 127] width 26 height 15
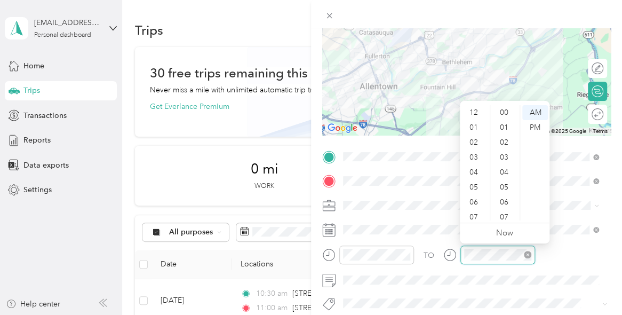
scroll to position [64, 0]
click at [474, 112] on div "04" at bounding box center [475, 108] width 26 height 15
click at [504, 117] on div "45" at bounding box center [506, 116] width 26 height 15
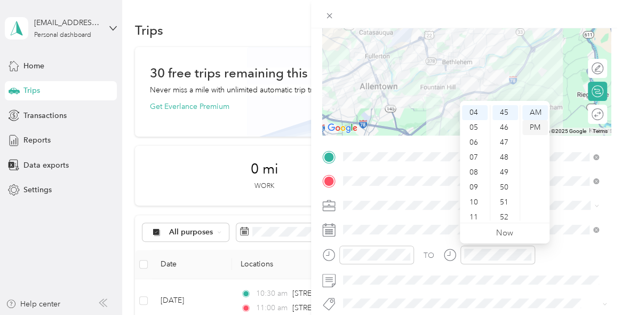
click at [532, 127] on div "PM" at bounding box center [536, 127] width 26 height 15
click at [532, 132] on div "PM" at bounding box center [536, 127] width 26 height 15
click at [592, 115] on div "Round trip" at bounding box center [588, 114] width 31 height 11
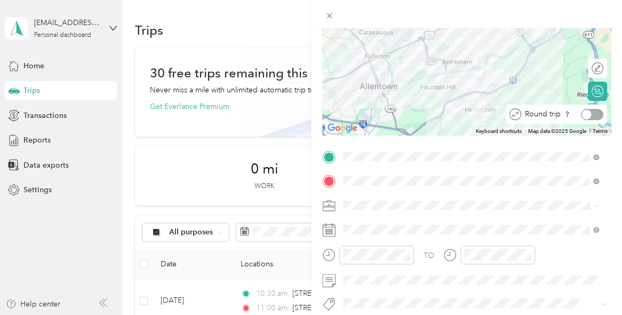
click at [592, 115] on div at bounding box center [592, 114] width 22 height 11
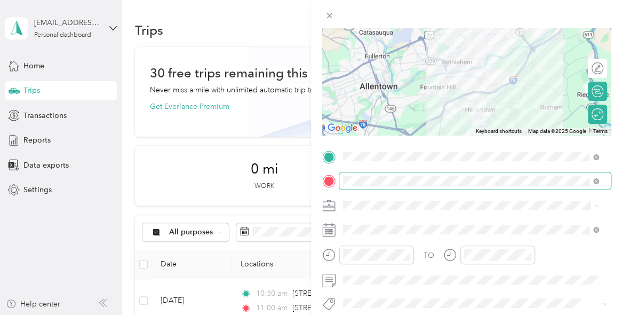
scroll to position [0, 0]
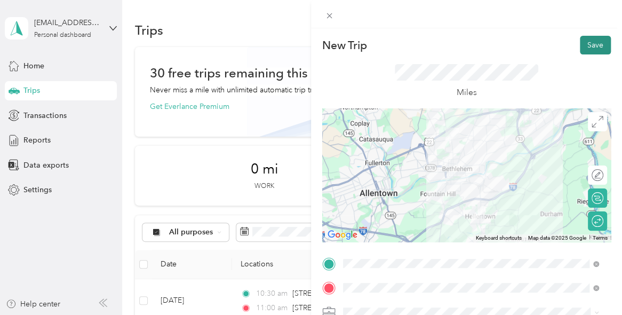
click at [590, 43] on button "Save" at bounding box center [595, 45] width 31 height 19
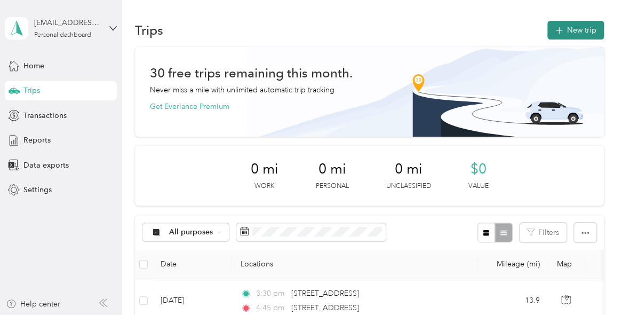
click at [566, 31] on button "New trip" at bounding box center [576, 30] width 57 height 19
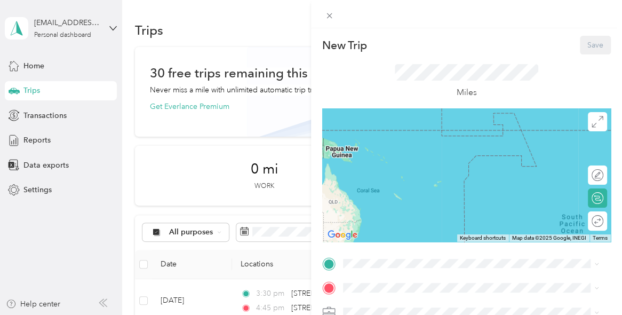
drag, startPoint x: 513, startPoint y: 136, endPoint x: 505, endPoint y: 252, distance: 116.1
click at [508, 250] on div "New Trip Save This trip cannot be edited because it is either under review, app…" at bounding box center [466, 274] width 289 height 477
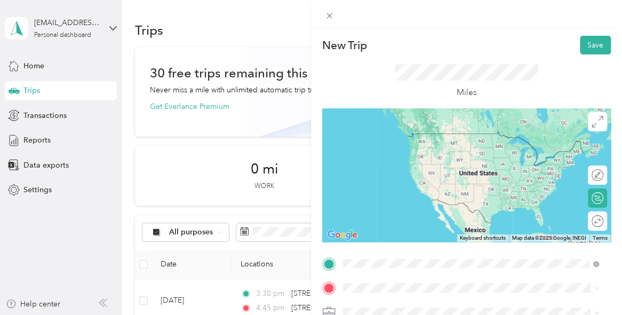
click at [395, 160] on span "[STREET_ADDRESS][US_STATE]" at bounding box center [416, 156] width 107 height 10
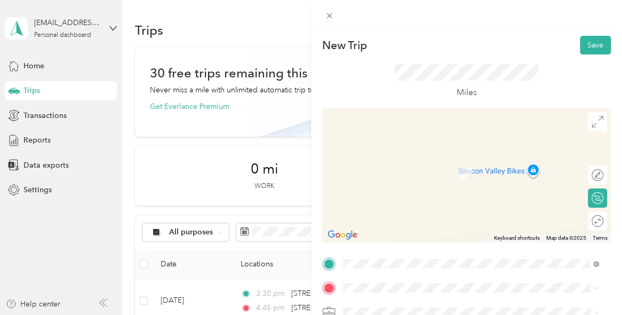
click at [429, 162] on span "[STREET_ADDRESS][US_STATE]" at bounding box center [416, 158] width 107 height 10
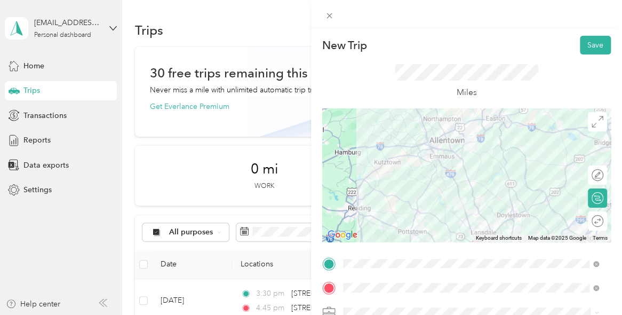
scroll to position [53, 0]
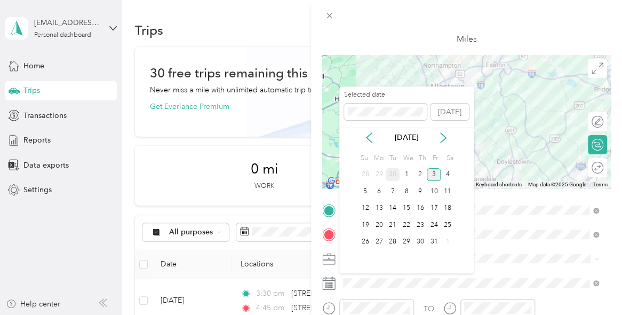
click at [391, 175] on div "30" at bounding box center [393, 174] width 14 height 13
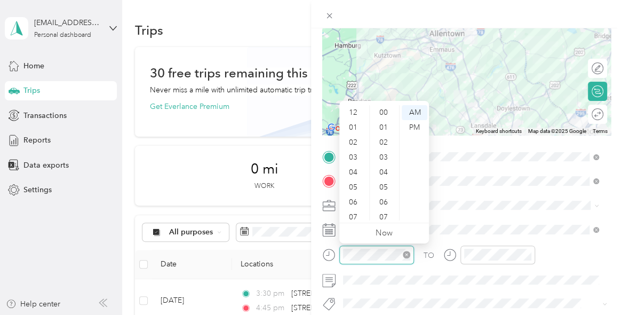
scroll to position [64, 0]
click at [348, 196] on div "10" at bounding box center [355, 198] width 26 height 15
click at [384, 116] on div "00" at bounding box center [385, 112] width 26 height 15
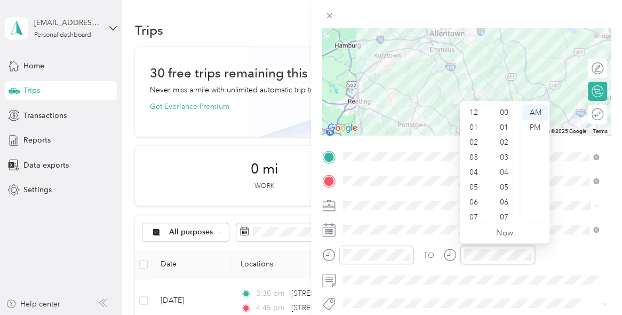
scroll to position [64, 0]
click at [474, 211] on div "11" at bounding box center [475, 213] width 26 height 15
click at [502, 198] on div "30" at bounding box center [506, 198] width 26 height 15
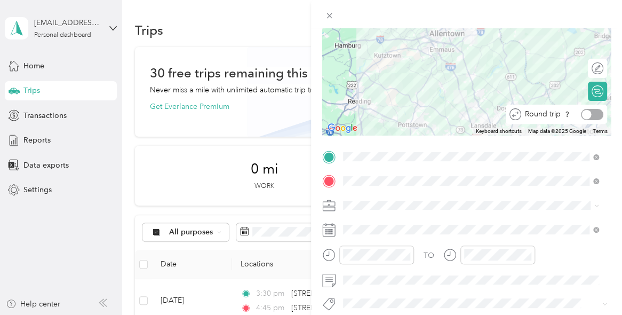
click at [591, 114] on div at bounding box center [592, 114] width 22 height 11
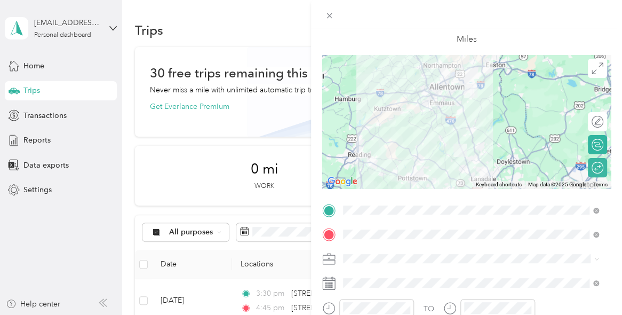
scroll to position [0, 0]
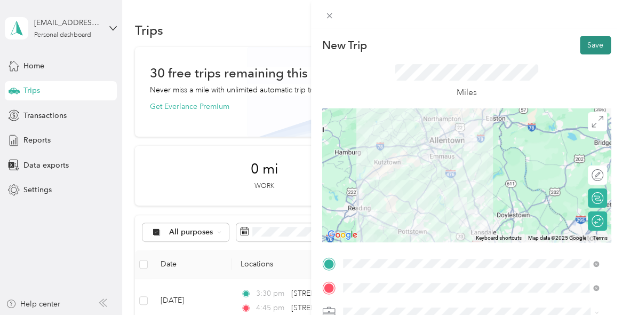
click at [585, 45] on button "Save" at bounding box center [595, 45] width 31 height 19
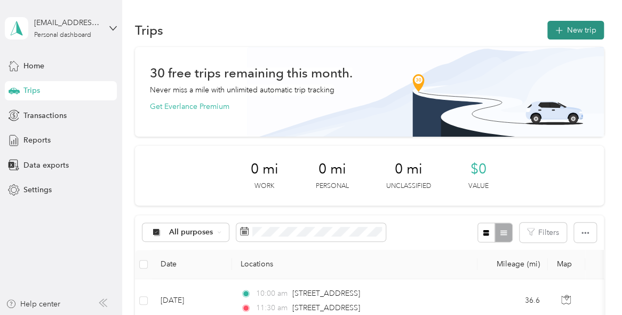
click at [573, 28] on button "New trip" at bounding box center [576, 30] width 57 height 19
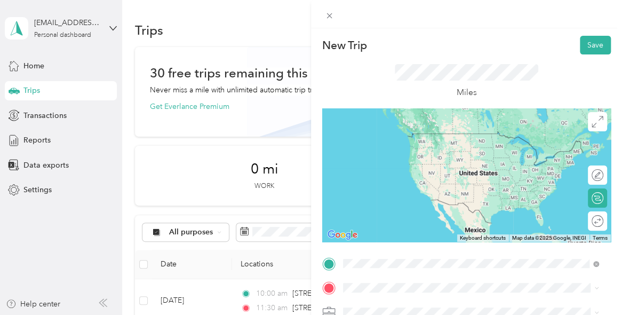
click at [407, 204] on span "[STREET_ADDRESS][US_STATE]" at bounding box center [416, 199] width 107 height 10
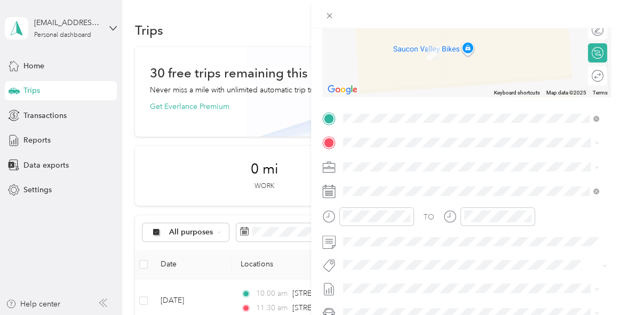
scroll to position [160, 0]
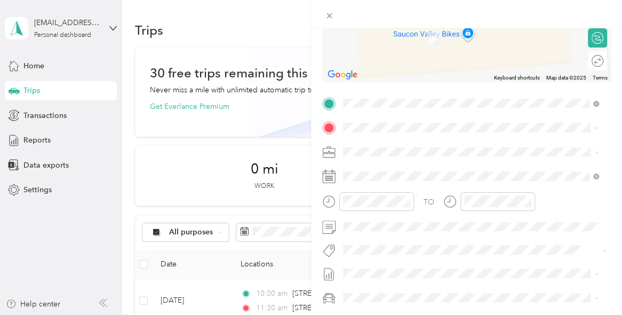
click at [470, 171] on span "[STREET_ADDRESS][US_STATE]" at bounding box center [416, 166] width 107 height 10
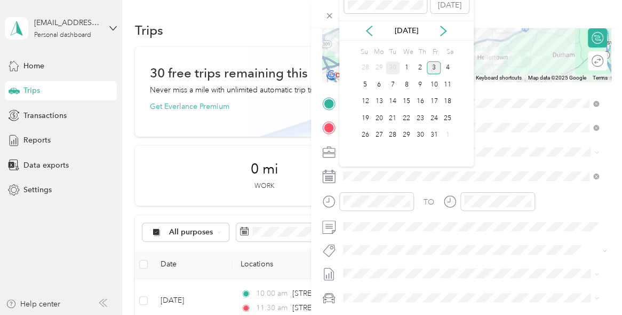
click at [394, 67] on div "30" at bounding box center [393, 67] width 14 height 13
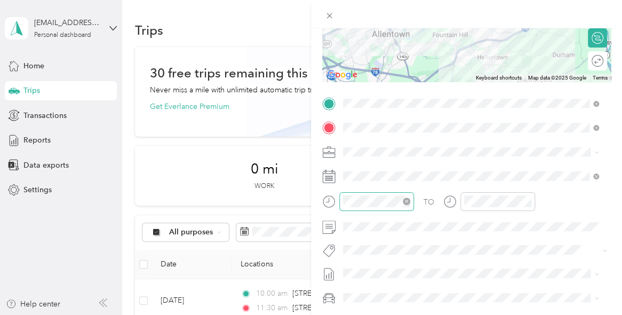
click at [359, 208] on div at bounding box center [377, 201] width 75 height 19
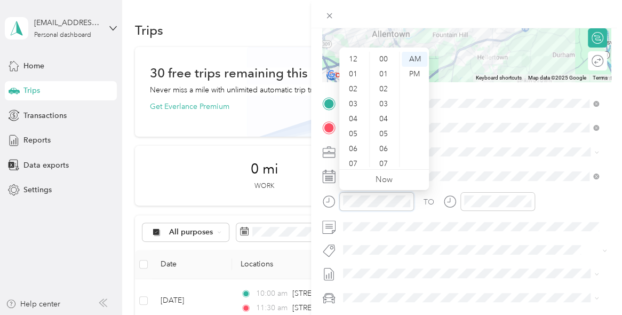
scroll to position [64, 0]
click at [354, 55] on div "04" at bounding box center [355, 55] width 26 height 15
click at [420, 76] on div "PM" at bounding box center [415, 74] width 26 height 15
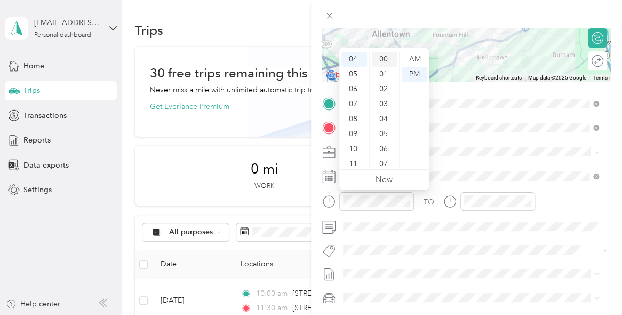
click at [384, 62] on div "00" at bounding box center [385, 59] width 26 height 15
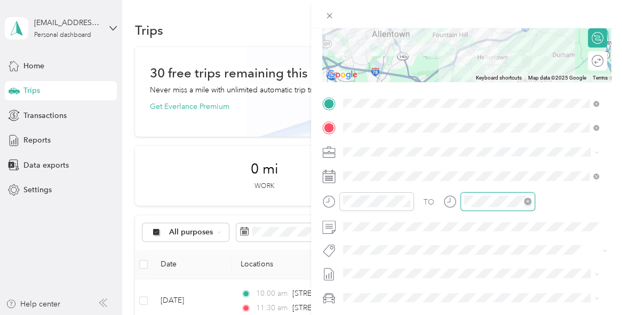
scroll to position [179, 0]
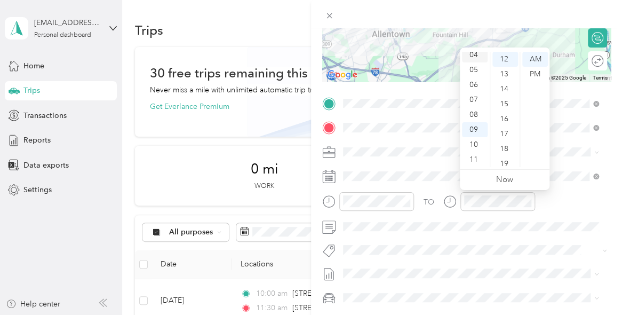
click at [477, 54] on div "04" at bounding box center [475, 55] width 26 height 15
click at [504, 57] on div "45" at bounding box center [506, 57] width 26 height 15
click at [538, 76] on div "PM" at bounding box center [536, 74] width 26 height 15
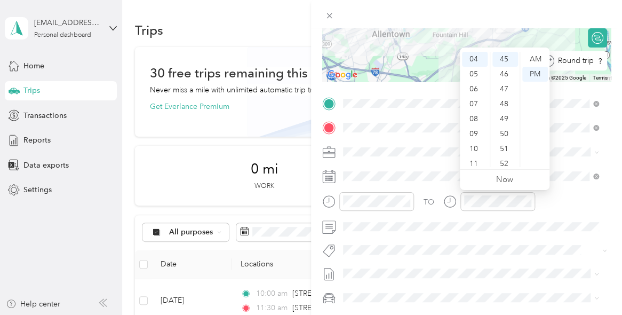
click at [590, 61] on div "Round trip" at bounding box center [579, 61] width 49 height 11
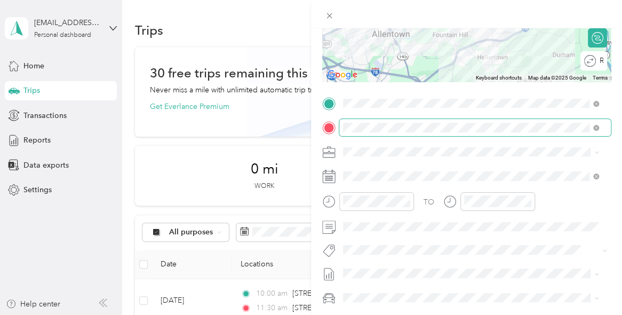
scroll to position [107, 0]
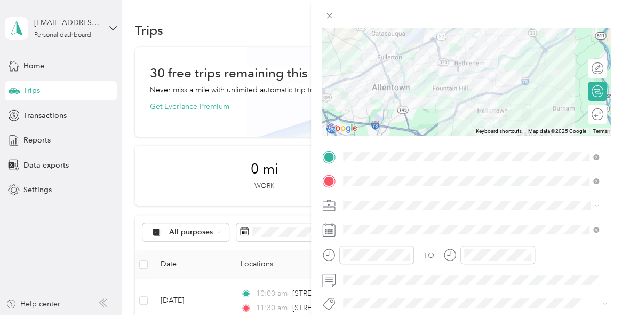
click at [604, 120] on div "Round trip" at bounding box center [604, 114] width 0 height 11
click at [586, 114] on div at bounding box center [592, 114] width 22 height 11
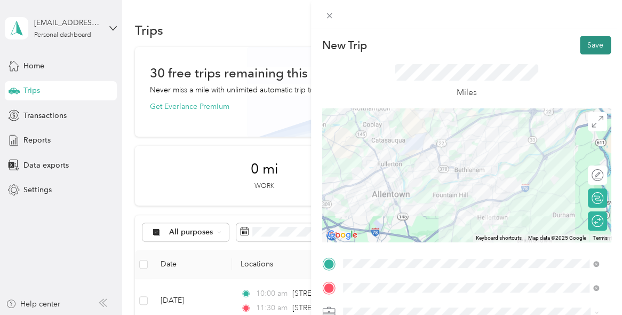
click at [587, 45] on button "Save" at bounding box center [595, 45] width 31 height 19
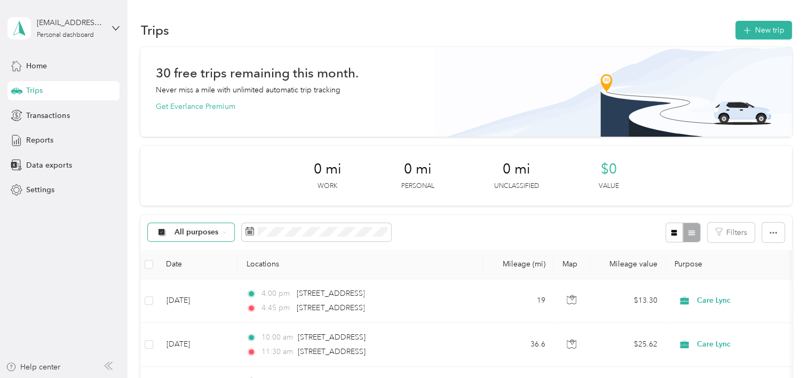
click at [224, 233] on icon at bounding box center [225, 232] width 4 height 4
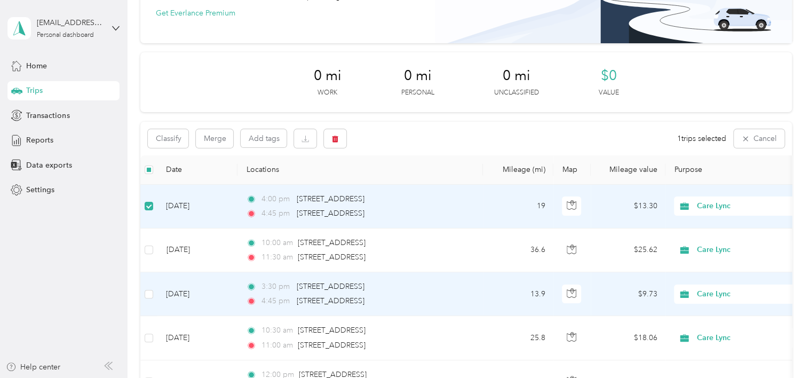
scroll to position [107, 0]
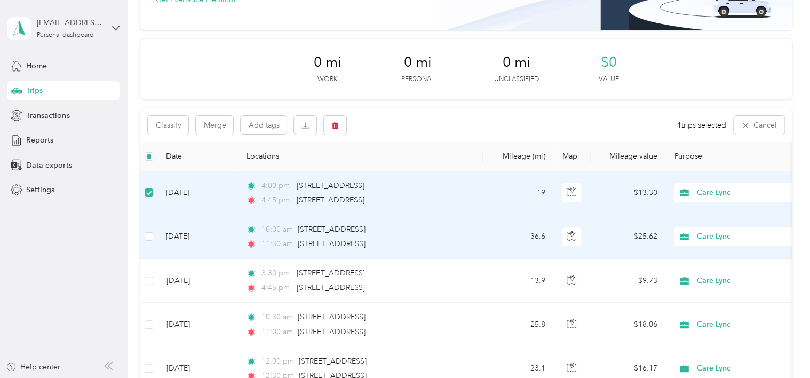
click at [154, 236] on td at bounding box center [148, 237] width 17 height 44
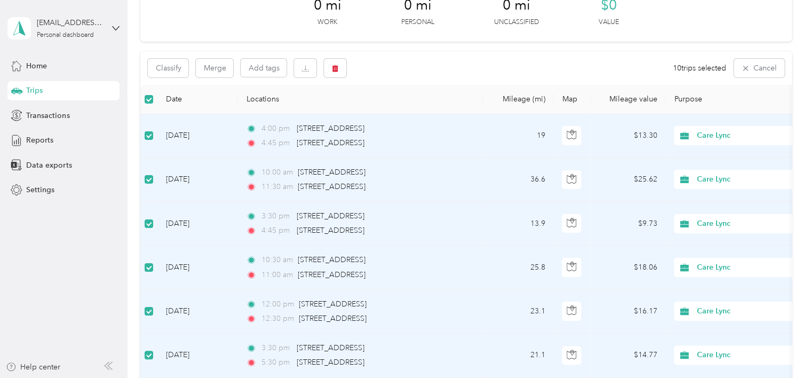
scroll to position [0, 0]
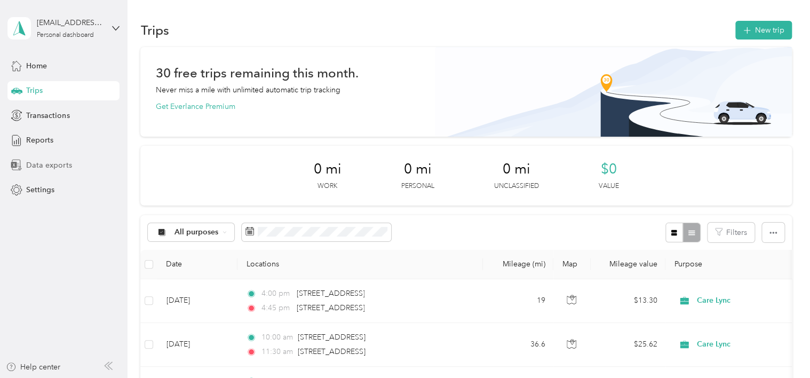
click at [60, 165] on span "Data exports" at bounding box center [48, 165] width 45 height 11
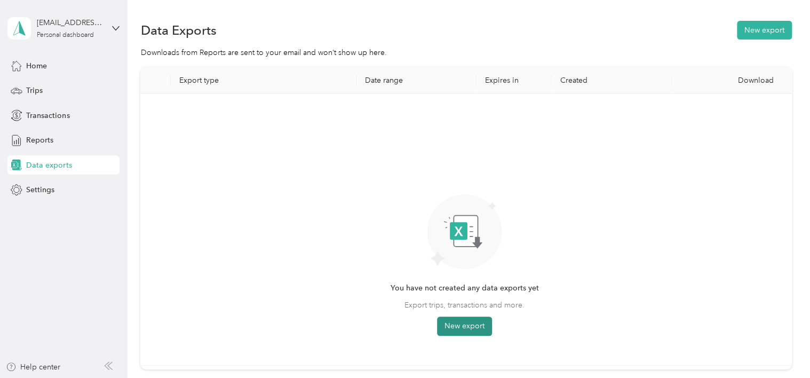
click at [470, 325] on button "New export" at bounding box center [464, 326] width 55 height 19
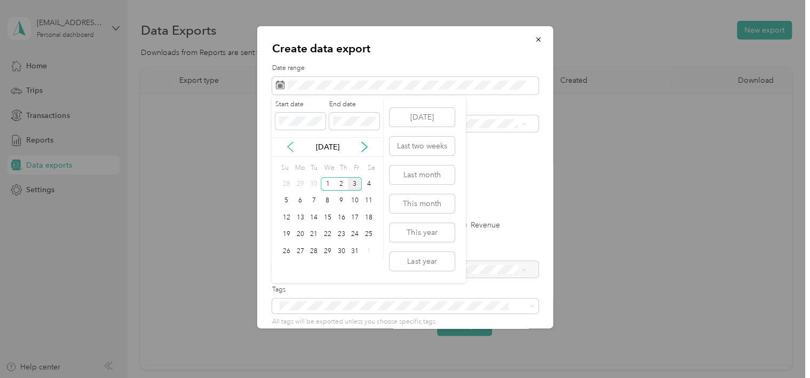
click at [289, 148] on icon at bounding box center [290, 147] width 5 height 10
click at [303, 180] on div "1" at bounding box center [301, 183] width 14 height 13
click at [314, 246] on div "30" at bounding box center [314, 251] width 14 height 13
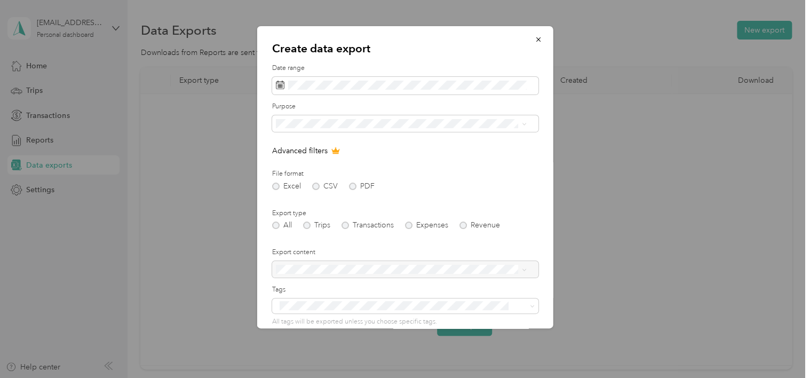
click at [306, 163] on div "Care Lync" at bounding box center [400, 159] width 243 height 11
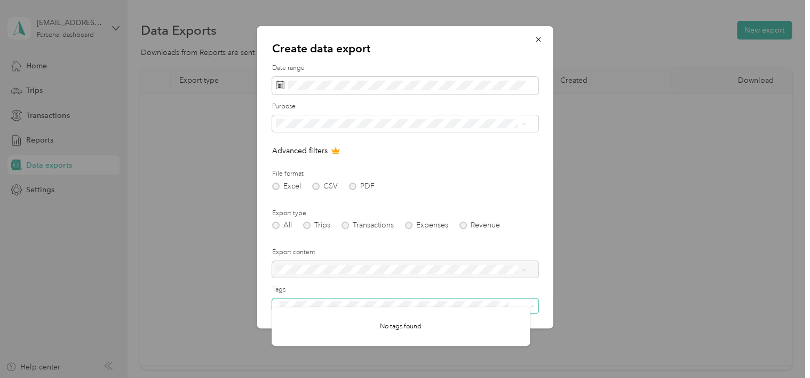
scroll to position [85, 0]
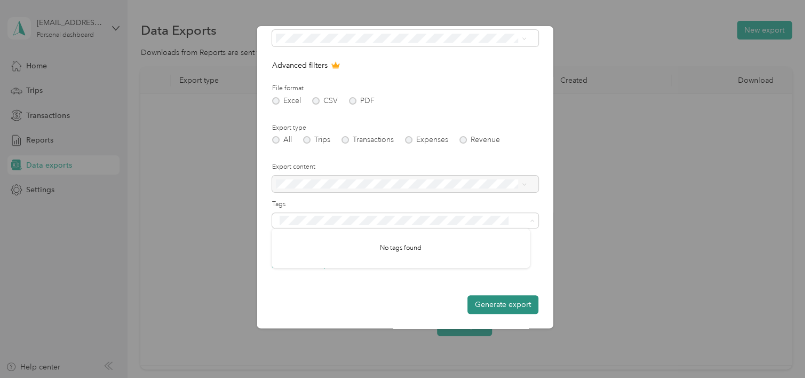
click at [498, 305] on button "Generate export" at bounding box center [503, 304] width 71 height 19
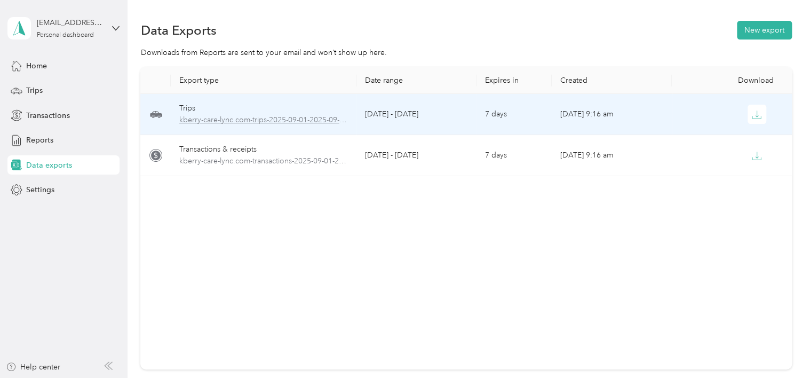
click at [254, 118] on span "kberry-care-lync.com-trips-2025-09-01-2025-09-30.xlsx" at bounding box center [263, 120] width 169 height 12
click at [254, 120] on span "kberry-care-lync.com-trips-2025-09-01-2025-09-30.xlsx" at bounding box center [263, 120] width 169 height 12
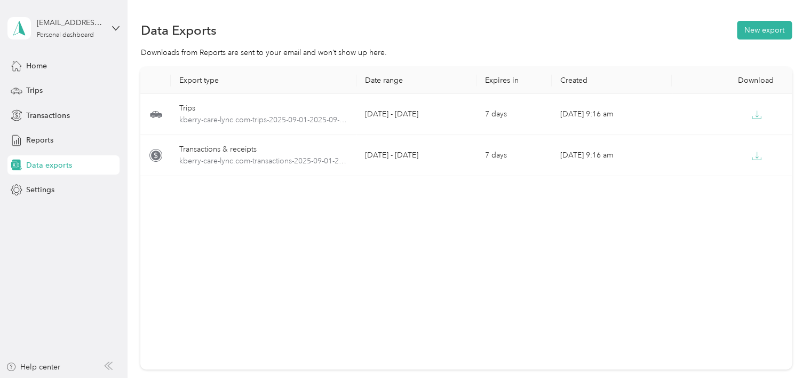
click at [326, 216] on div "Export type Date range Expires in Created Download Trips kberry-care-lync.com-t…" at bounding box center [465, 218] width 651 height 302
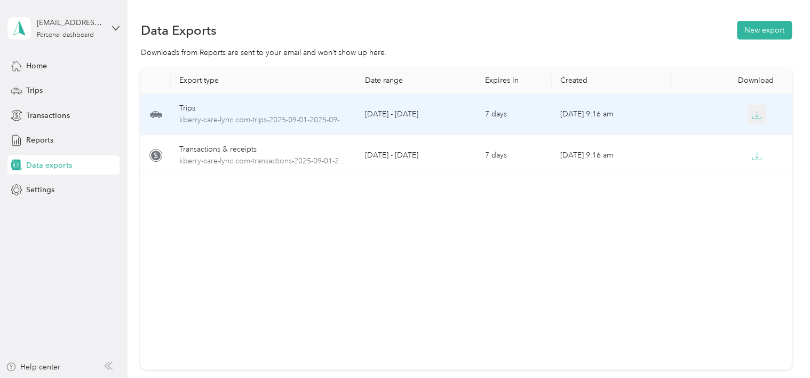
click at [756, 110] on icon "button" at bounding box center [757, 115] width 10 height 10
